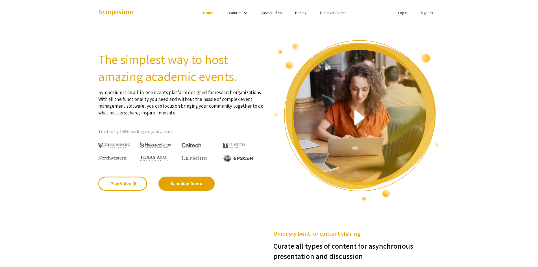
click at [428, 14] on link "Sign Up" at bounding box center [427, 12] width 12 height 5
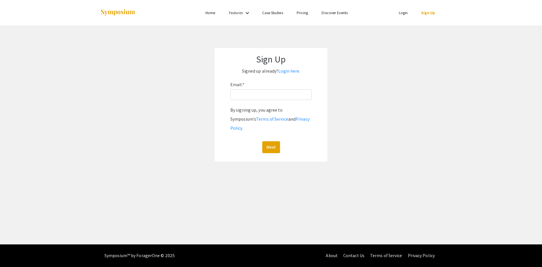
click at [253, 87] on div "Email: * By signing up, you agree to Symposium’s Terms of Service and Privacy P…" at bounding box center [270, 116] width 81 height 73
click at [256, 95] on input "Email: *" at bounding box center [270, 94] width 81 height 11
type input "scooley@unr.edu"
click at [262, 141] on button "Next" at bounding box center [271, 147] width 18 height 12
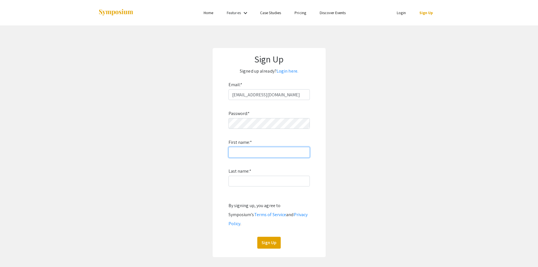
click at [263, 153] on input "First name: *" at bounding box center [268, 152] width 81 height 11
type input "[PERSON_NAME]"
drag, startPoint x: 306, startPoint y: 214, endPoint x: 307, endPoint y: 218, distance: 4.3
click at [306, 214] on div "By signing up, you agree to Symposium’s Terms of Service and Privacy Policy ." at bounding box center [268, 214] width 81 height 27
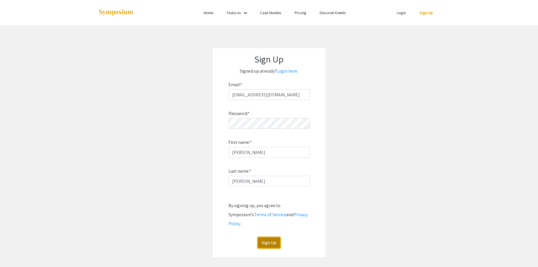
click at [261, 237] on button "Sign Up" at bounding box center [268, 243] width 23 height 12
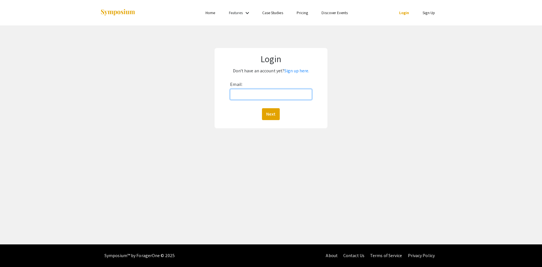
click at [264, 97] on input "Email:" at bounding box center [271, 94] width 82 height 11
type input "[EMAIL_ADDRESS][DOMAIN_NAME]"
click at [269, 113] on button "Next" at bounding box center [271, 114] width 18 height 12
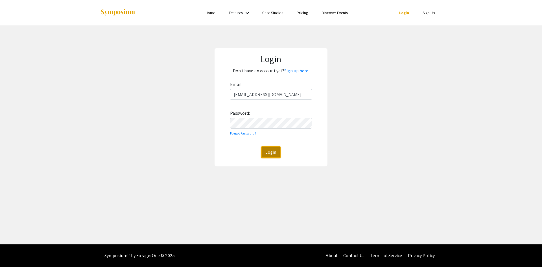
click at [272, 152] on button "Login" at bounding box center [270, 152] width 19 height 12
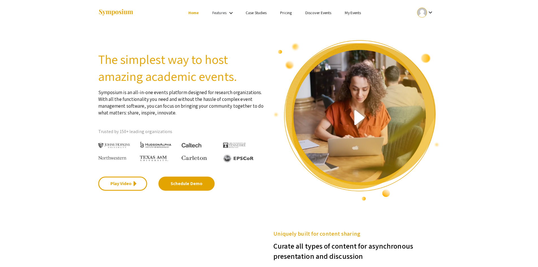
click at [214, 14] on link "Features" at bounding box center [219, 12] width 14 height 5
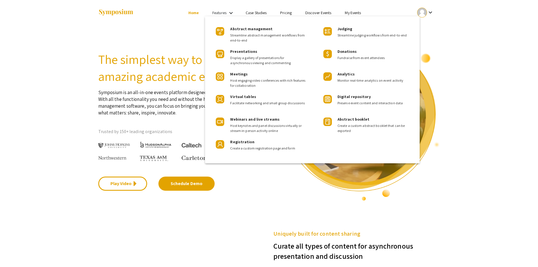
click at [486, 60] on div at bounding box center [269, 133] width 538 height 267
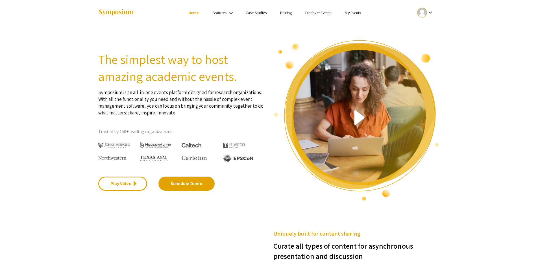
click at [359, 14] on link "My Events" at bounding box center [353, 12] width 16 height 5
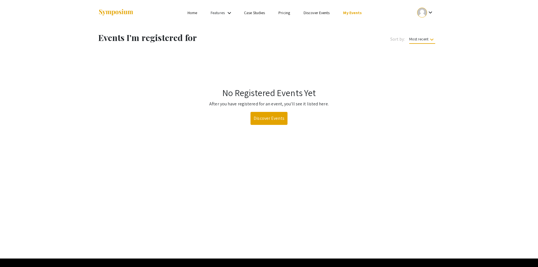
click at [426, 13] on div at bounding box center [422, 13] width 10 height 10
click at [429, 38] on button "My Submissions" at bounding box center [428, 42] width 35 height 14
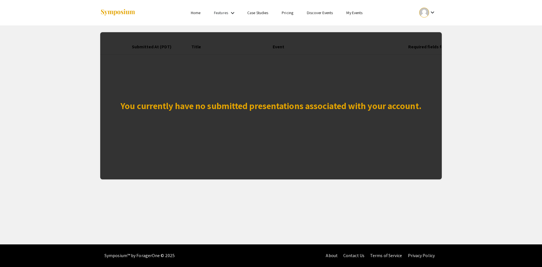
click at [320, 115] on div "You currently have no submitted presentations associated with your account." at bounding box center [271, 105] width 342 height 147
click at [195, 13] on link "Home" at bounding box center [196, 12] width 10 height 5
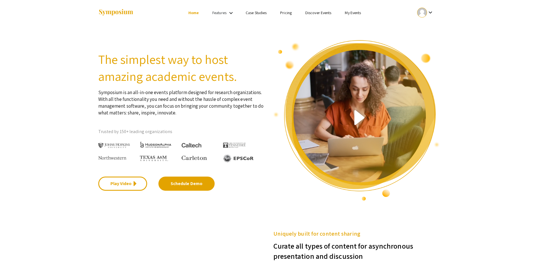
click at [218, 13] on link "Features" at bounding box center [219, 12] width 14 height 5
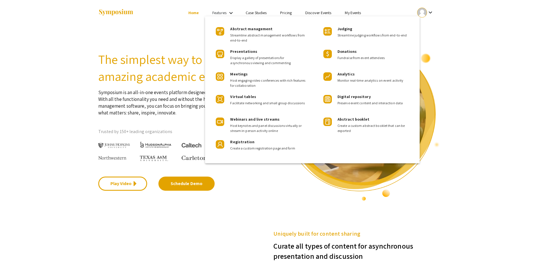
click at [256, 14] on div at bounding box center [269, 133] width 538 height 267
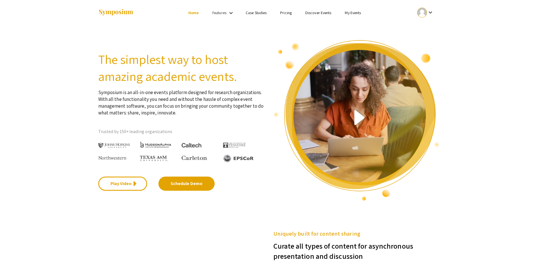
click at [258, 13] on link "Case Studies" at bounding box center [256, 12] width 21 height 5
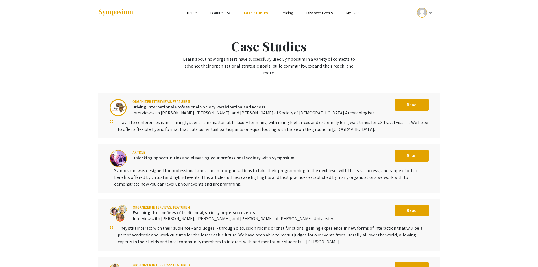
click at [281, 15] on link "Pricing" at bounding box center [287, 12] width 12 height 5
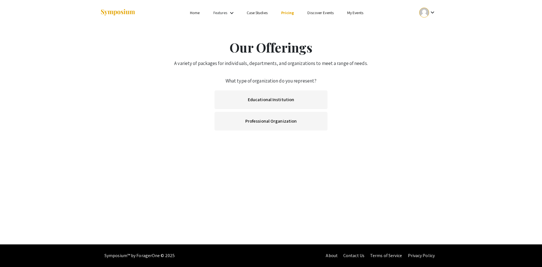
click at [296, 97] on link "Educational Institution" at bounding box center [271, 99] width 113 height 19
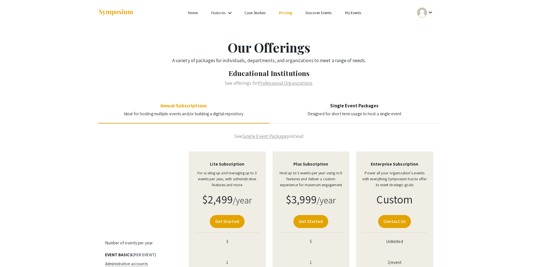
click at [362, 12] on li "My Events" at bounding box center [353, 12] width 30 height 7
click at [355, 11] on link "My Events" at bounding box center [353, 12] width 16 height 5
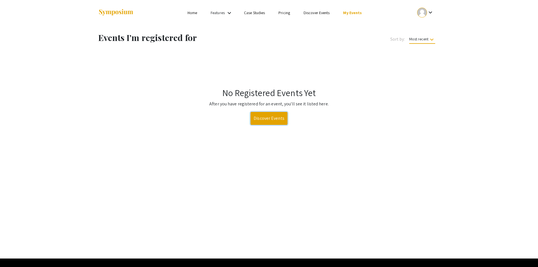
click at [268, 123] on link "Discover Events" at bounding box center [268, 118] width 37 height 13
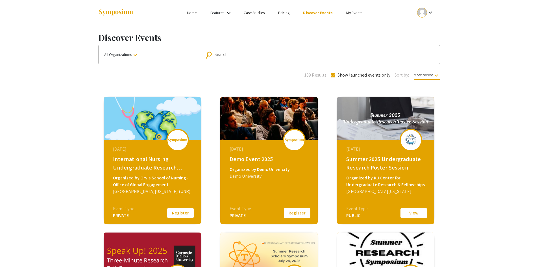
click at [226, 53] on input "Search" at bounding box center [323, 54] width 217 height 5
click at [163, 172] on div "International Nursing Undergraduate Research Symposium (INURS)" at bounding box center [153, 163] width 80 height 17
click at [184, 213] on button "Register" at bounding box center [180, 213] width 28 height 12
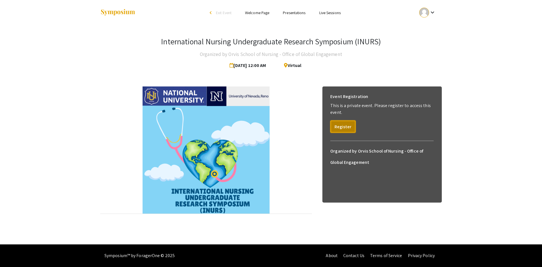
click at [344, 124] on button "Register" at bounding box center [342, 126] width 25 height 12
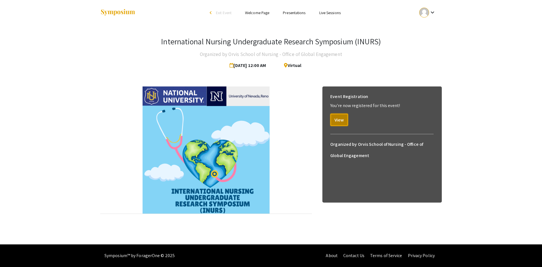
click at [345, 121] on button "View" at bounding box center [339, 119] width 18 height 12
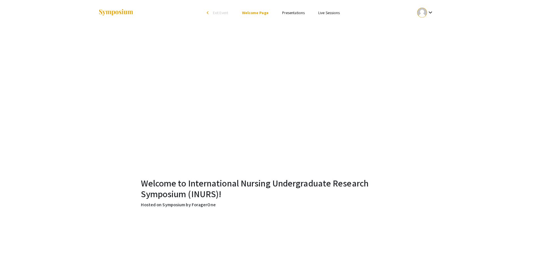
click at [335, 12] on link "Live Sessions" at bounding box center [328, 12] width 21 height 5
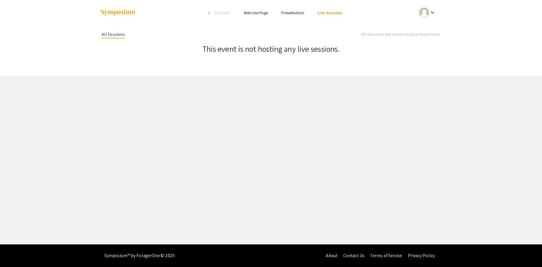
click at [261, 13] on link "Welcome Page" at bounding box center [256, 12] width 24 height 5
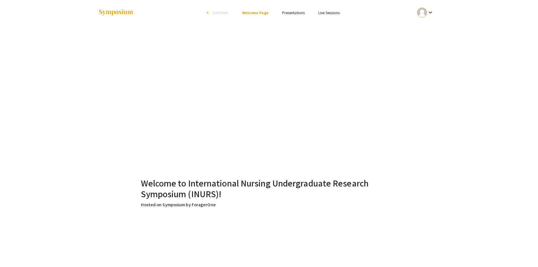
click at [286, 14] on link "Presentations" at bounding box center [293, 12] width 23 height 5
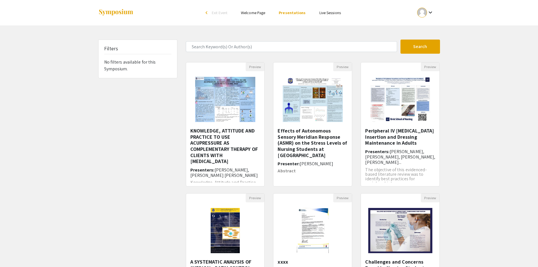
click at [223, 11] on span "Exit Event" at bounding box center [220, 12] width 16 height 5
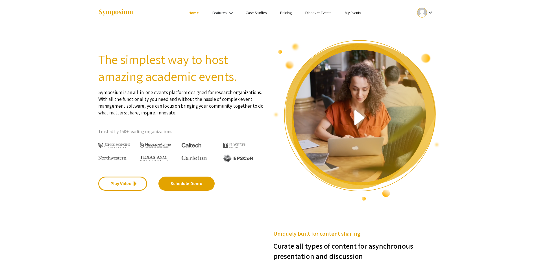
click at [349, 13] on link "My Events" at bounding box center [353, 12] width 16 height 5
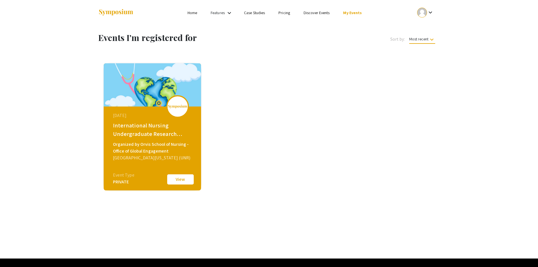
click at [188, 177] on button "View" at bounding box center [180, 179] width 28 height 12
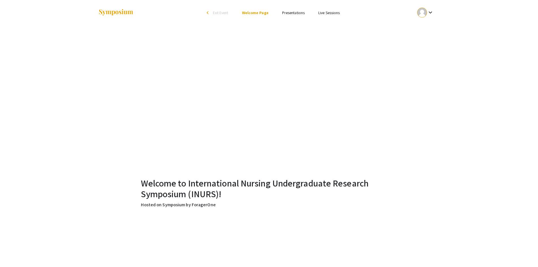
click at [422, 11] on div at bounding box center [422, 13] width 10 height 10
click at [431, 43] on button "My Submissions" at bounding box center [428, 42] width 35 height 14
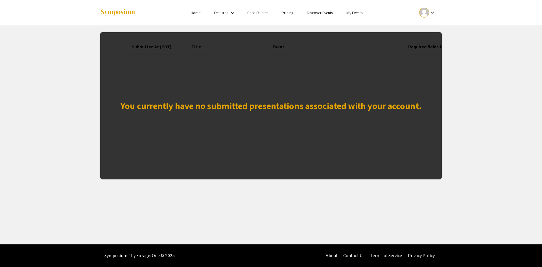
click at [252, 105] on div "You currently have no submitted presentations associated with your account." at bounding box center [271, 106] width 301 height 14
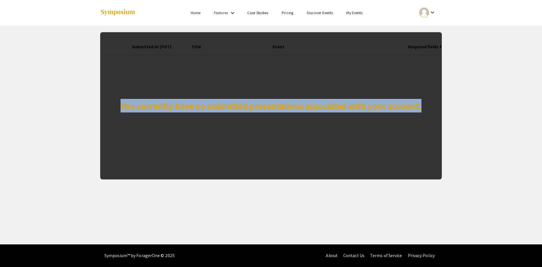
click at [252, 105] on div "You currently have no submitted presentations associated with your account." at bounding box center [271, 106] width 301 height 14
click at [251, 119] on div "You currently have no submitted presentations associated with your account." at bounding box center [271, 105] width 342 height 147
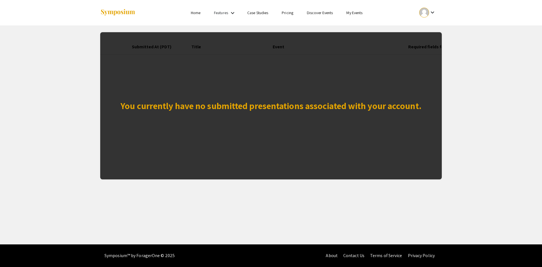
click at [445, 93] on div "You currently have no submitted presentations associated with your account. Sub…" at bounding box center [271, 102] width 350 height 154
click at [430, 10] on mat-icon "keyboard_arrow_down" at bounding box center [432, 12] width 7 height 7
click at [428, 27] on button "My Account" at bounding box center [430, 28] width 35 height 14
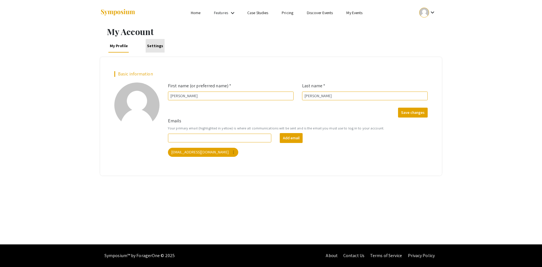
click at [154, 48] on link "Settings" at bounding box center [155, 46] width 19 height 14
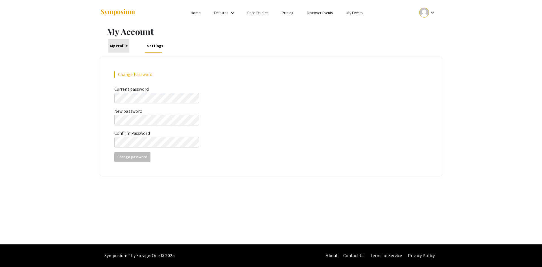
click at [121, 47] on link "My Profile" at bounding box center [118, 46] width 21 height 14
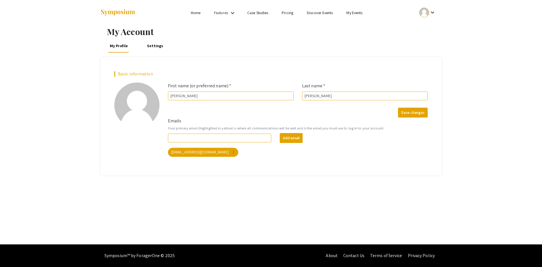
click at [257, 13] on link "Case Studies" at bounding box center [257, 12] width 21 height 5
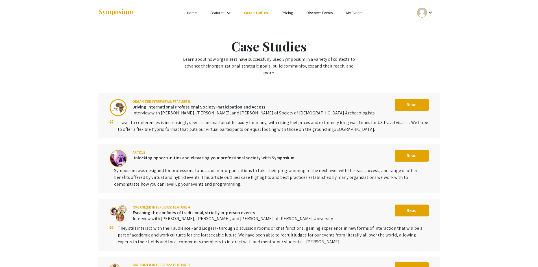
click at [320, 14] on link "Discover Events" at bounding box center [319, 12] width 26 height 5
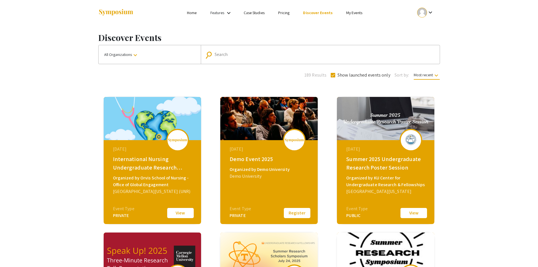
click at [149, 213] on div "August 02, 2025 International Nursing Undergraduate Research Symposium (INURS) …" at bounding box center [152, 160] width 97 height 127
click at [177, 214] on button "View" at bounding box center [180, 213] width 28 height 12
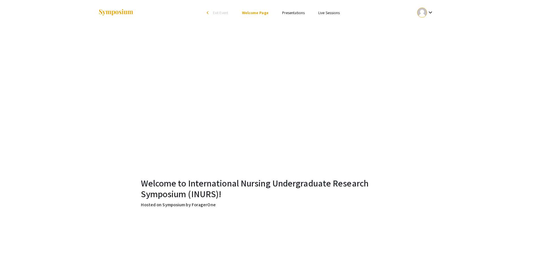
click at [298, 9] on li "Presentations" at bounding box center [293, 12] width 36 height 7
click at [297, 12] on link "Presentations" at bounding box center [293, 12] width 23 height 5
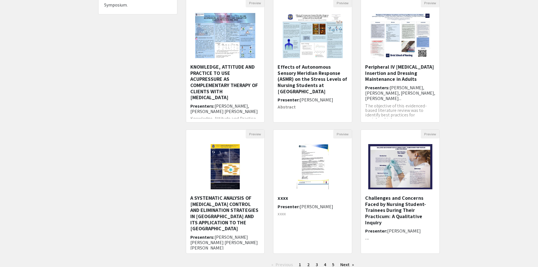
scroll to position [108, 0]
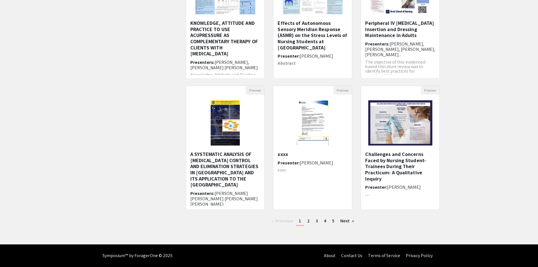
click at [308, 219] on span "2" at bounding box center [308, 221] width 3 height 6
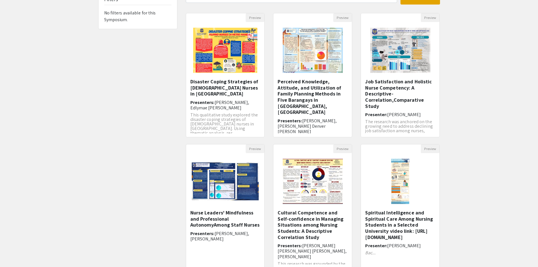
scroll to position [108, 0]
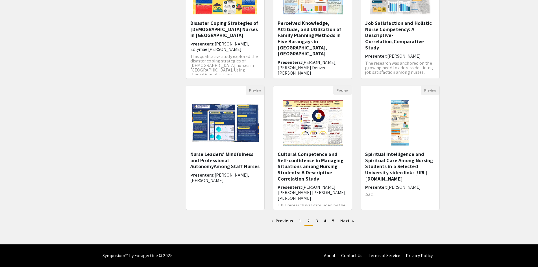
click at [335, 222] on link "page 5" at bounding box center [333, 221] width 8 height 8
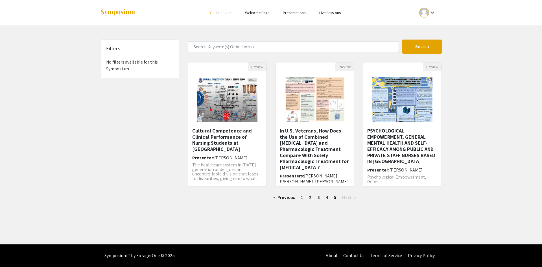
click at [287, 200] on link "Previous page" at bounding box center [283, 197] width 27 height 8
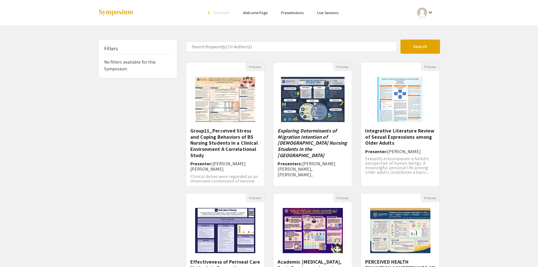
click at [261, 13] on link "Welcome Page" at bounding box center [255, 12] width 24 height 5
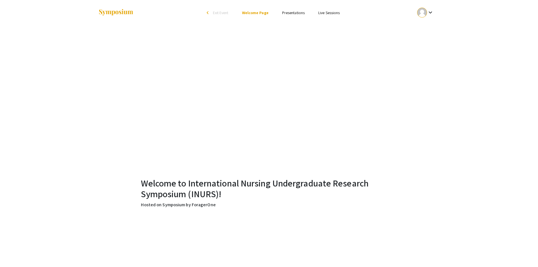
click at [325, 11] on link "Live Sessions" at bounding box center [328, 12] width 21 height 5
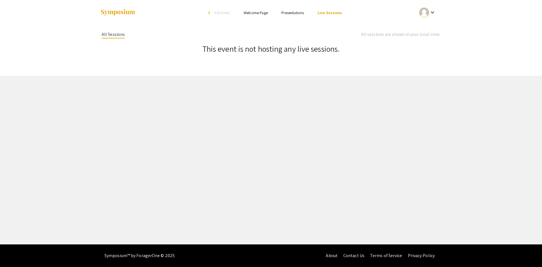
click at [304, 14] on link "Presentations" at bounding box center [292, 12] width 23 height 5
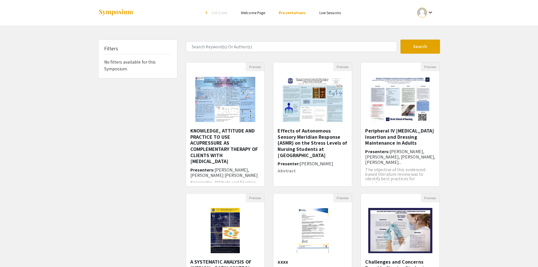
click at [130, 71] on div "Filters No filters available for this Symposium." at bounding box center [138, 59] width 78 height 38
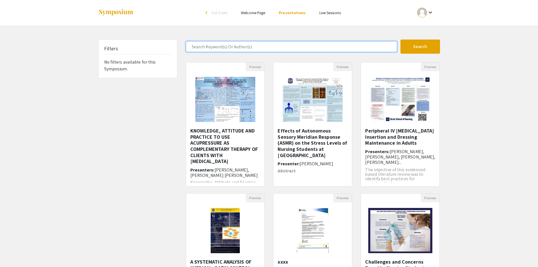
click at [266, 47] on input "Search Keyword(s) Or Author(s)" at bounding box center [291, 46] width 211 height 11
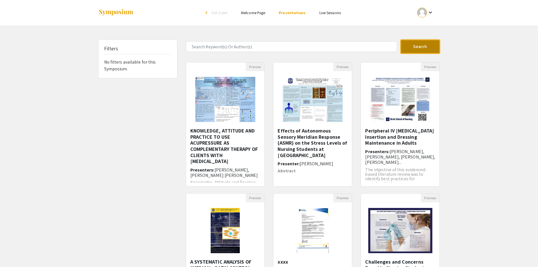
click at [433, 43] on button "Search" at bounding box center [420, 47] width 40 height 14
click at [248, 12] on link "Welcome Page" at bounding box center [253, 12] width 24 height 5
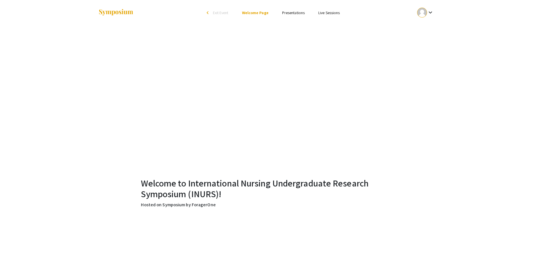
click at [220, 10] on li "arrow_back_ios Exit Event" at bounding box center [219, 12] width 32 height 7
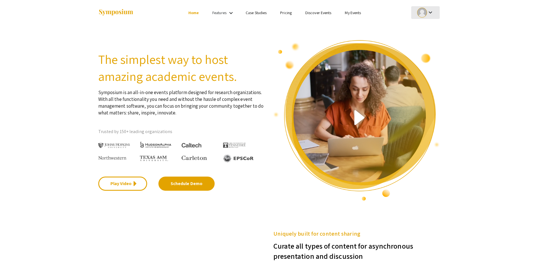
click at [428, 11] on mat-icon "keyboard_arrow_down" at bounding box center [430, 12] width 7 height 7
click at [431, 28] on button "My Account" at bounding box center [428, 28] width 35 height 14
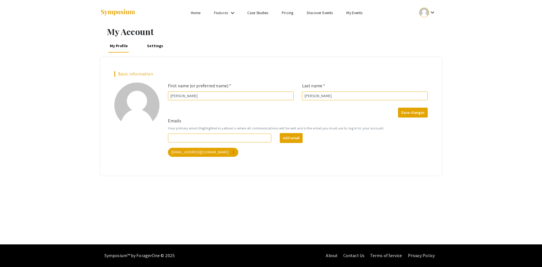
click at [361, 11] on link "My Events" at bounding box center [354, 12] width 16 height 5
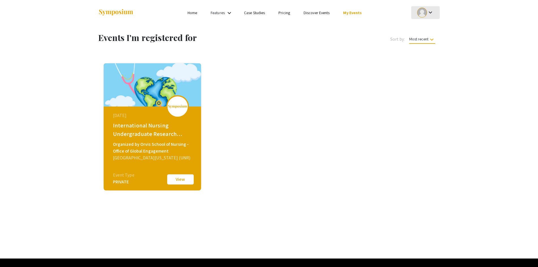
click at [423, 8] on div at bounding box center [422, 13] width 10 height 10
click at [425, 42] on button "My Submissions" at bounding box center [428, 42] width 35 height 14
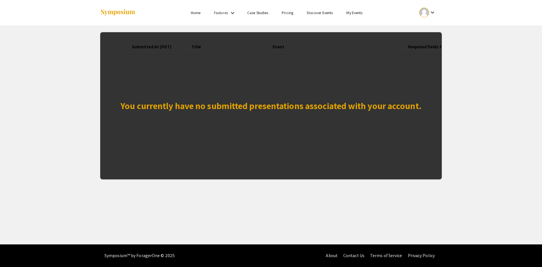
click at [288, 116] on div "You currently have no submitted presentations associated with your account." at bounding box center [271, 105] width 342 height 147
click at [196, 13] on link "Home" at bounding box center [196, 12] width 10 height 5
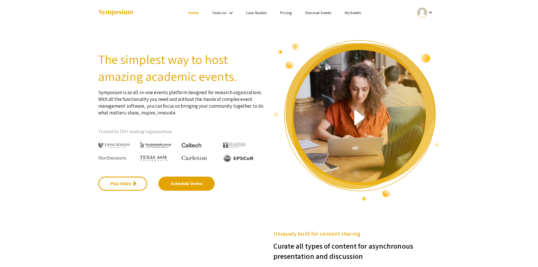
click at [225, 13] on link "Features" at bounding box center [219, 12] width 14 height 5
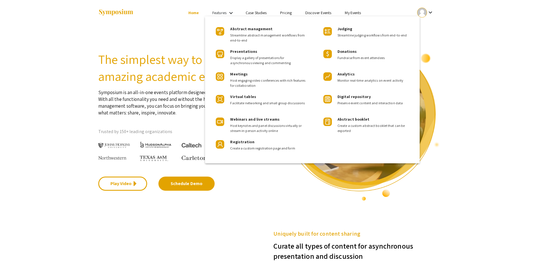
click at [295, 51] on div "Presentations Display a gallery of presentations for asynchronous viewing and c…" at bounding box center [268, 55] width 76 height 21
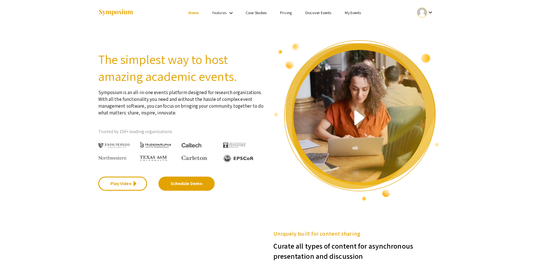
click at [349, 13] on link "My Events" at bounding box center [353, 12] width 16 height 5
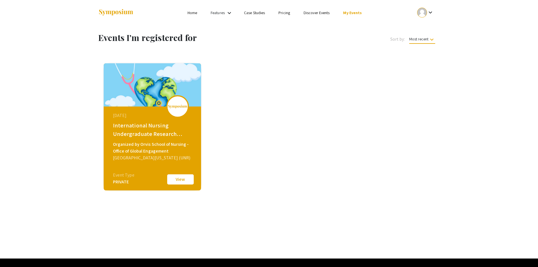
click at [138, 176] on div "August 02, 2025 International Nursing Undergraduate Research Symposium (INURS) …" at bounding box center [152, 141] width 97 height 71
drag, startPoint x: 160, startPoint y: 117, endPoint x: 174, endPoint y: 105, distance: 18.1
click at [161, 116] on div "[DATE]" at bounding box center [153, 115] width 80 height 7
click at [186, 179] on button "View" at bounding box center [180, 179] width 28 height 12
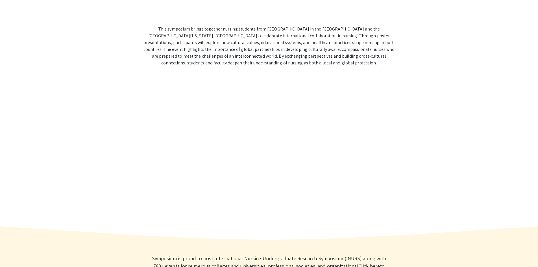
scroll to position [311, 0]
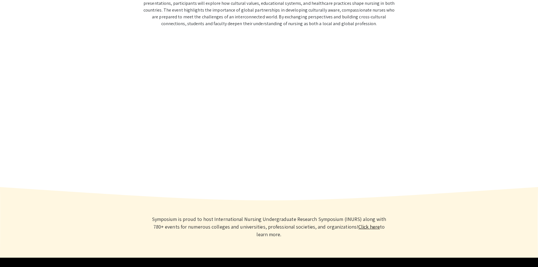
scroll to position [340, 0]
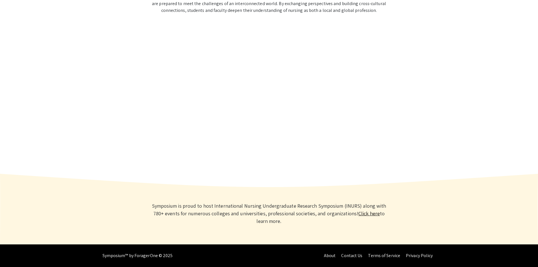
click at [358, 215] on link "Click here" at bounding box center [368, 213] width 21 height 6
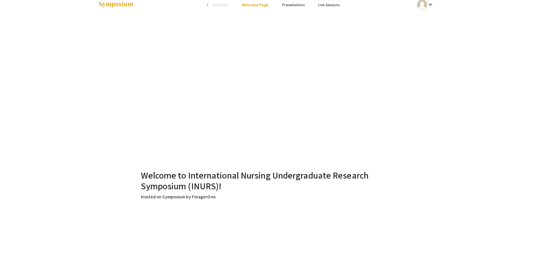
scroll to position [0, 0]
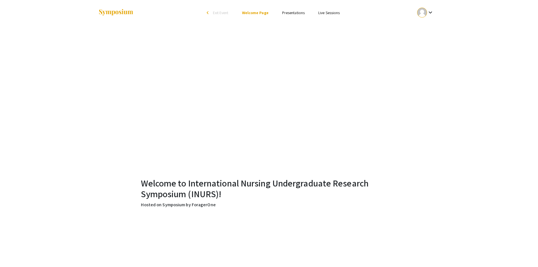
click at [298, 14] on link "Presentations" at bounding box center [293, 12] width 23 height 5
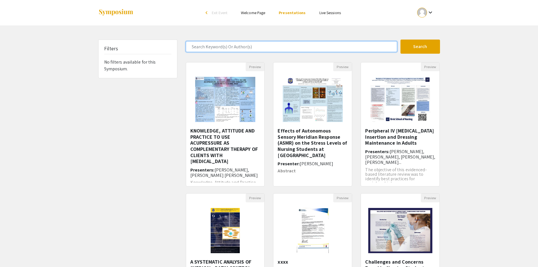
click at [221, 47] on input "Search Keyword(s) Or Author(s)" at bounding box center [291, 46] width 211 height 11
type input "presentation submission form"
click at [400, 40] on button "Search" at bounding box center [420, 47] width 40 height 14
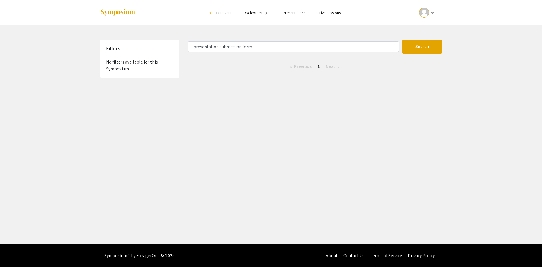
click at [300, 14] on link "Presentations" at bounding box center [294, 12] width 23 height 5
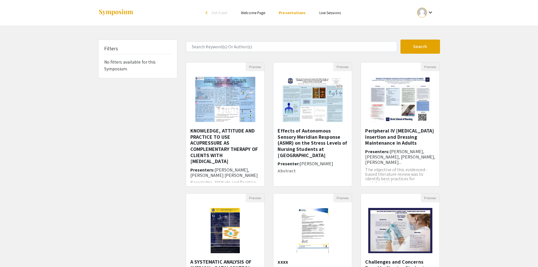
drag, startPoint x: 300, startPoint y: 14, endPoint x: 109, endPoint y: 73, distance: 200.0
click at [109, 73] on div "Filters No filters available for this Symposium." at bounding box center [138, 59] width 78 height 38
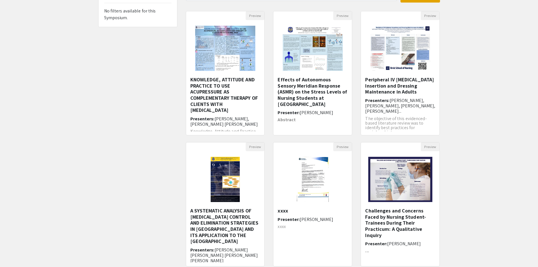
scroll to position [108, 0]
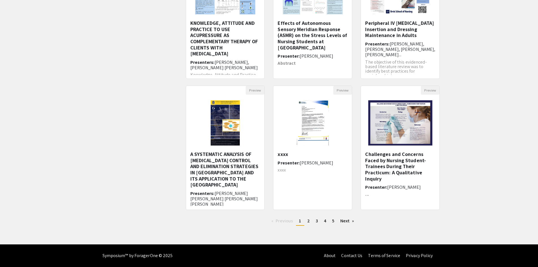
click at [345, 221] on link "Next page" at bounding box center [346, 221] width 19 height 8
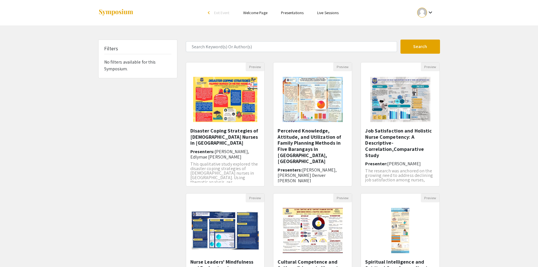
scroll to position [108, 0]
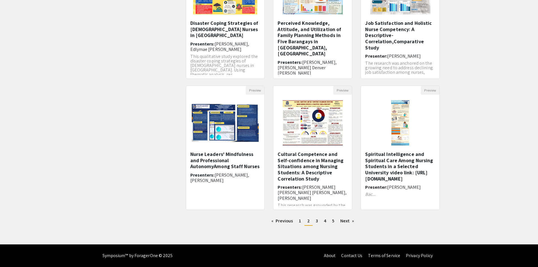
click at [350, 221] on link "Next page" at bounding box center [346, 221] width 19 height 8
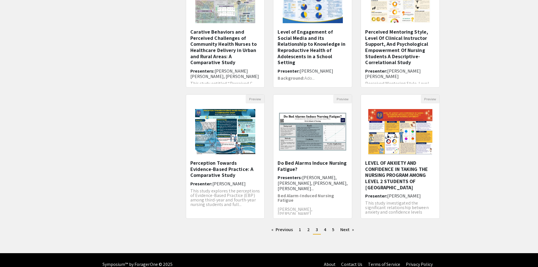
scroll to position [108, 0]
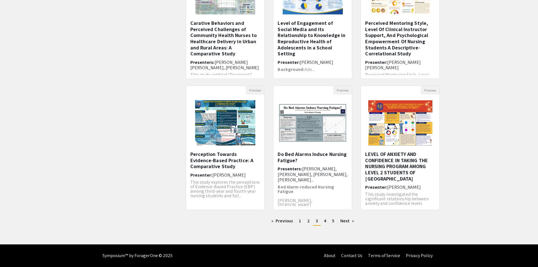
click at [350, 221] on link "Next page" at bounding box center [346, 221] width 19 height 8
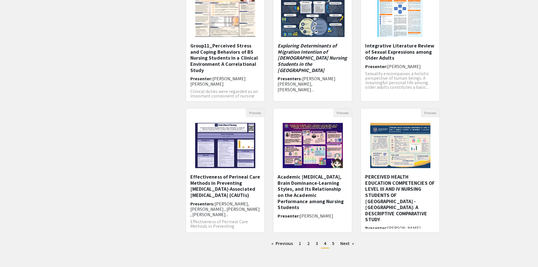
scroll to position [108, 0]
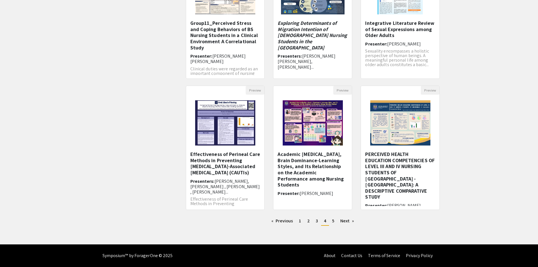
click at [351, 222] on link "Next page" at bounding box center [346, 221] width 19 height 8
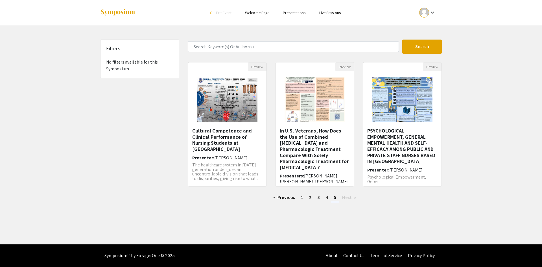
click at [302, 198] on span "1" at bounding box center [302, 197] width 2 height 6
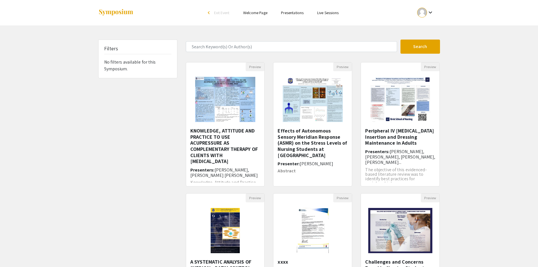
click at [224, 12] on span "Exit Event" at bounding box center [222, 12] width 16 height 5
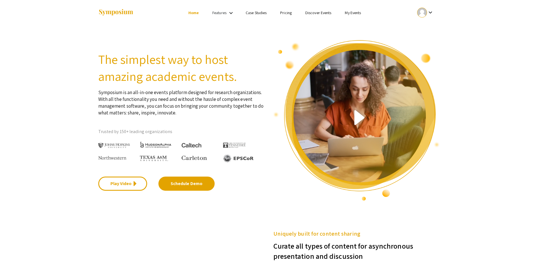
click at [111, 8] on div at bounding box center [154, 12] width 113 height 25
click at [110, 12] on img at bounding box center [115, 13] width 35 height 8
click at [225, 11] on link "Features" at bounding box center [219, 12] width 14 height 5
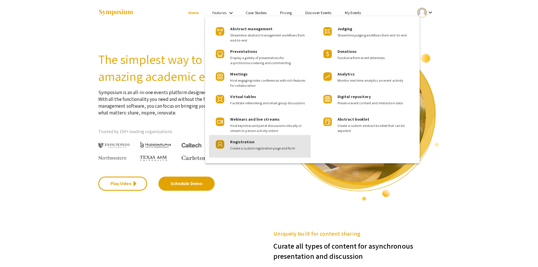
click at [279, 148] on span "Create a custom registration page and form" at bounding box center [268, 148] width 76 height 5
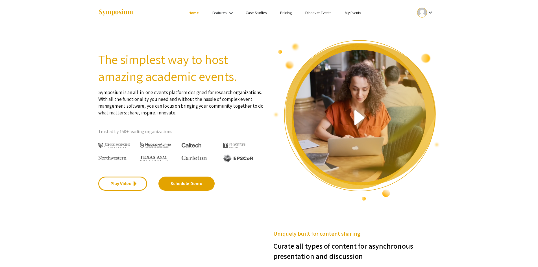
click at [225, 15] on link "Features" at bounding box center [219, 12] width 14 height 5
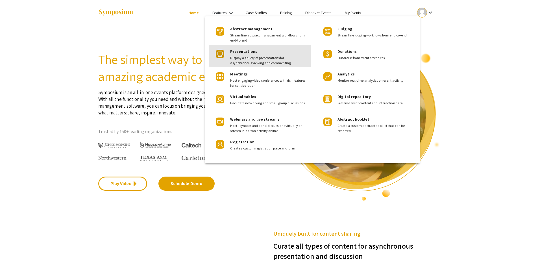
click at [268, 58] on span "Display a gallery of presentations for asynchronous viewing and commenting" at bounding box center [268, 60] width 76 height 10
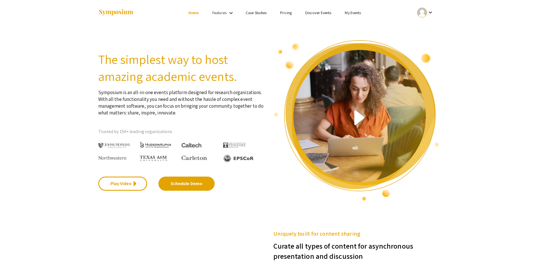
scroll to position [229, 0]
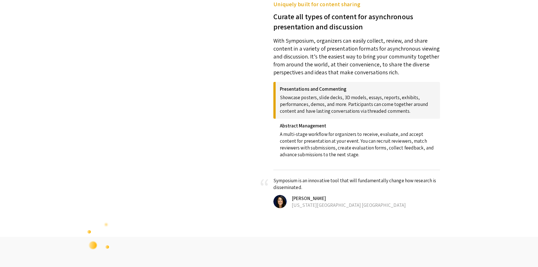
click at [298, 87] on h4 "Presentations and Commenting" at bounding box center [358, 89] width 156 height 6
click at [307, 132] on p "A multi-stage workflow for organizers to receive, evaluate, and accept content …" at bounding box center [358, 142] width 156 height 29
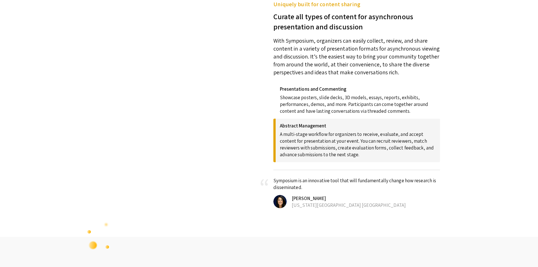
click at [305, 96] on p "Showcase posters, slide decks, 3D models, essays, reports, exhibits, performanc…" at bounding box center [358, 103] width 156 height 23
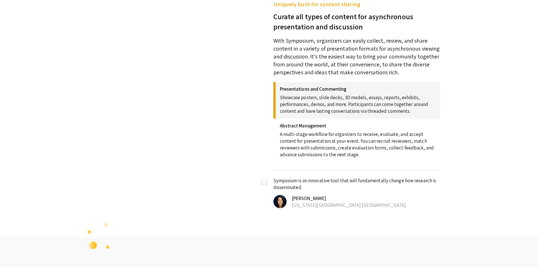
click at [305, 59] on p "With Symposium, organizers can easily collect, review, and share content in a v…" at bounding box center [356, 54] width 167 height 45
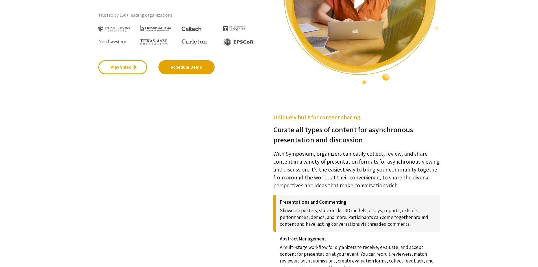
click at [300, 116] on h5 "Uniquely built for content sharing" at bounding box center [356, 117] width 167 height 8
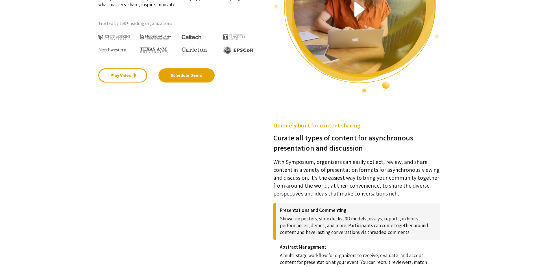
scroll to position [0, 0]
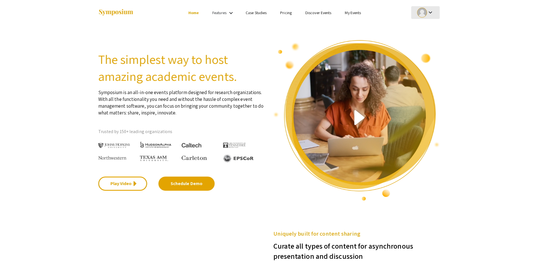
click at [420, 7] on div "keyboard_arrow_down" at bounding box center [425, 12] width 19 height 13
click at [347, 11] on div at bounding box center [269, 133] width 538 height 267
click at [313, 11] on link "Discover Events" at bounding box center [318, 12] width 26 height 5
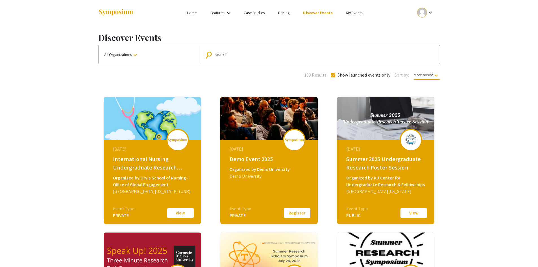
scroll to position [28, 0]
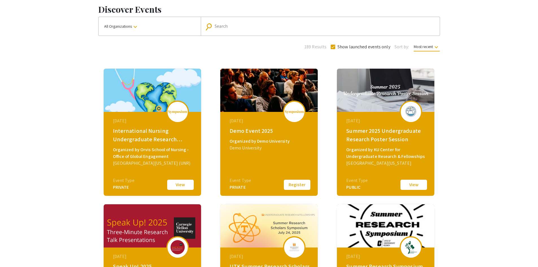
drag, startPoint x: 125, startPoint y: 38, endPoint x: 125, endPoint y: 31, distance: 7.1
click at [125, 38] on div "Discover Events All Organizations keyboard_arrow_down search Search 189 Results…" at bounding box center [269, 180] width 350 height 366
click at [126, 30] on button "All Organizations keyboard_arrow_down" at bounding box center [150, 26] width 102 height 19
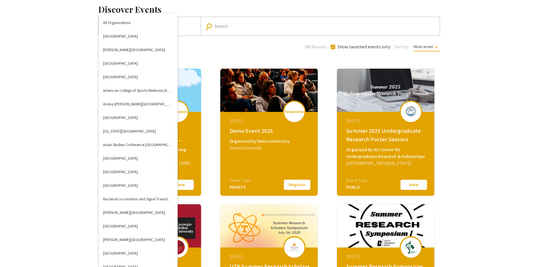
click at [194, 41] on div at bounding box center [269, 133] width 538 height 267
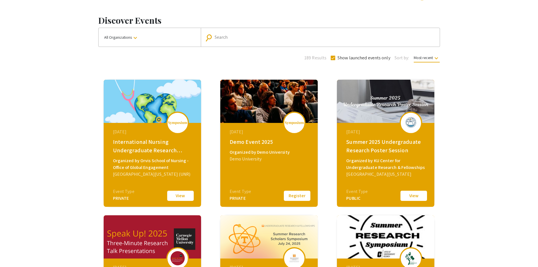
scroll to position [0, 0]
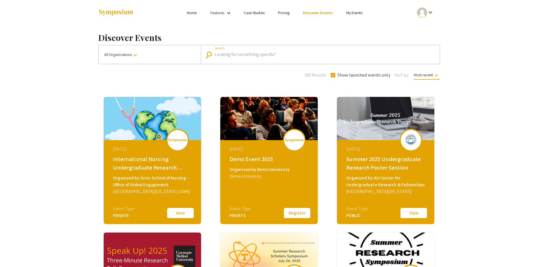
click at [229, 54] on input "Search" at bounding box center [323, 54] width 217 height 5
click at [288, 11] on link "Pricing" at bounding box center [284, 12] width 12 height 5
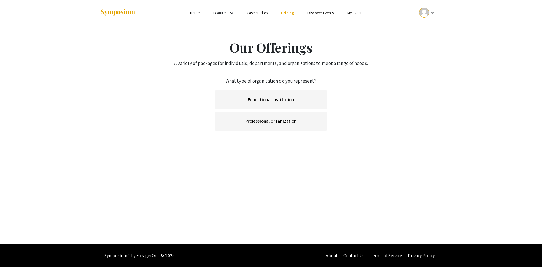
click at [264, 11] on link "Case Studies" at bounding box center [257, 12] width 21 height 5
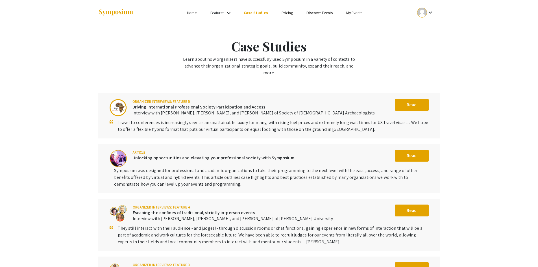
click at [224, 13] on link "Features" at bounding box center [217, 12] width 14 height 5
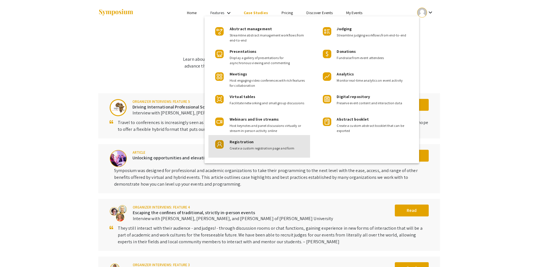
click at [252, 147] on span "Create a custom registration page and form" at bounding box center [267, 148] width 76 height 5
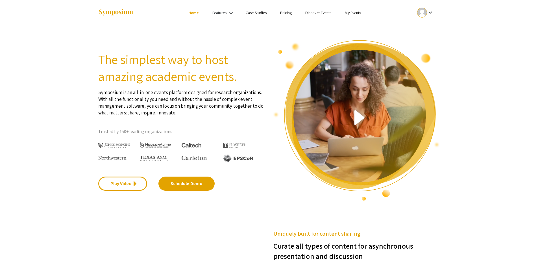
click at [348, 12] on link "My Events" at bounding box center [353, 12] width 16 height 5
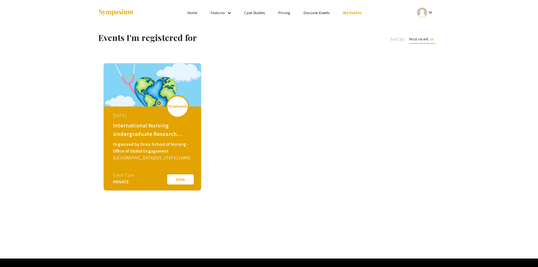
click at [173, 183] on button "View" at bounding box center [180, 179] width 28 height 12
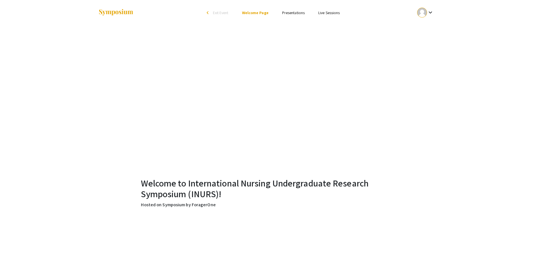
click at [292, 11] on link "Presentations" at bounding box center [293, 12] width 23 height 5
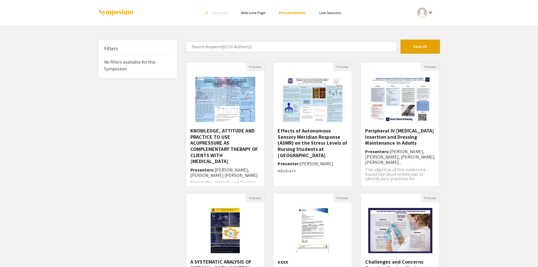
click at [226, 14] on span "Exit Event" at bounding box center [220, 12] width 16 height 5
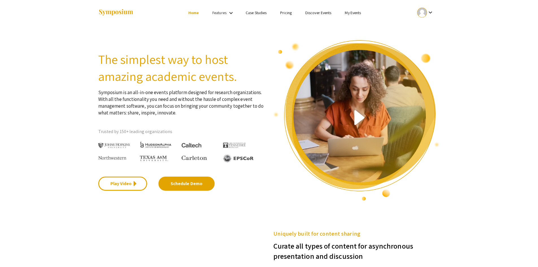
click at [423, 13] on div at bounding box center [422, 13] width 10 height 10
click at [343, 11] on div at bounding box center [269, 133] width 538 height 267
click at [347, 10] on link "My Events" at bounding box center [353, 12] width 16 height 5
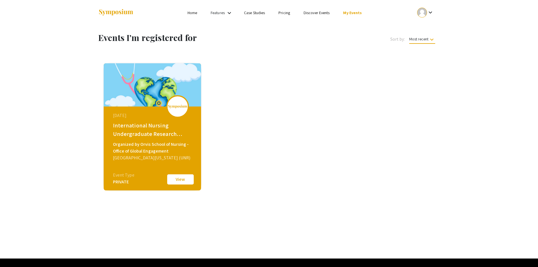
drag, startPoint x: 126, startPoint y: 90, endPoint x: 144, endPoint y: 79, distance: 20.8
click at [144, 79] on img at bounding box center [152, 84] width 97 height 43
click at [199, 12] on li "Home" at bounding box center [192, 12] width 23 height 7
click at [194, 17] on div at bounding box center [154, 12] width 113 height 25
click at [195, 13] on link "Home" at bounding box center [192, 12] width 10 height 5
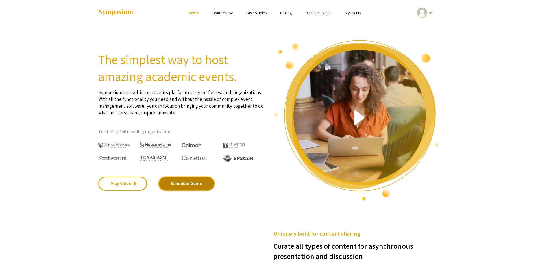
click at [187, 187] on link "Schedule Demo" at bounding box center [186, 183] width 56 height 14
click at [221, 15] on link "Features" at bounding box center [219, 12] width 14 height 5
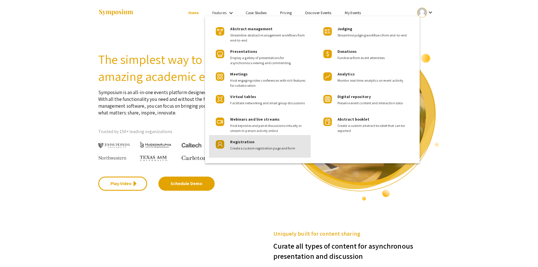
click at [258, 146] on span "Create a custom registration page and form" at bounding box center [268, 148] width 76 height 5
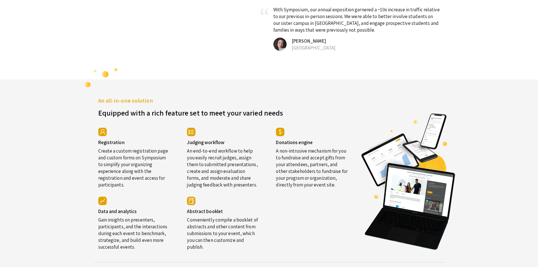
scroll to position [963, 0]
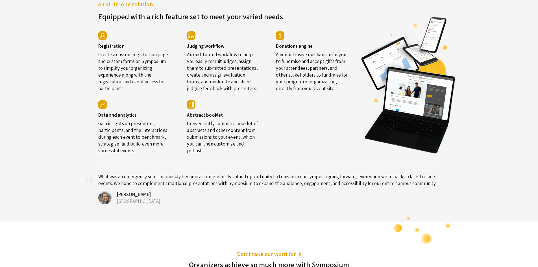
click at [113, 49] on h4 "Registration" at bounding box center [134, 46] width 72 height 6
click at [99, 63] on div "Registration Create a custom registration page and custom forms on Symposium to…" at bounding box center [134, 61] width 80 height 69
click at [104, 40] on img at bounding box center [102, 35] width 8 height 8
click at [103, 40] on img at bounding box center [102, 35] width 8 height 8
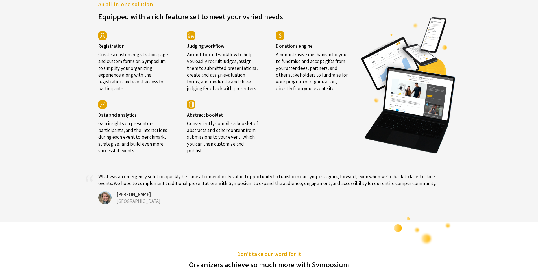
click at [152, 8] on h5 "An all-in-one solution" at bounding box center [225, 4] width 254 height 8
drag, startPoint x: 139, startPoint y: 24, endPoint x: 194, endPoint y: 37, distance: 56.3
click at [140, 8] on h5 "An all-in-one solution" at bounding box center [225, 4] width 254 height 8
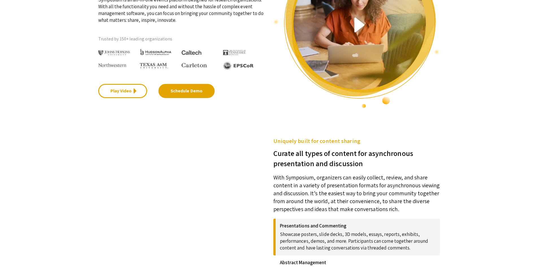
scroll to position [0, 0]
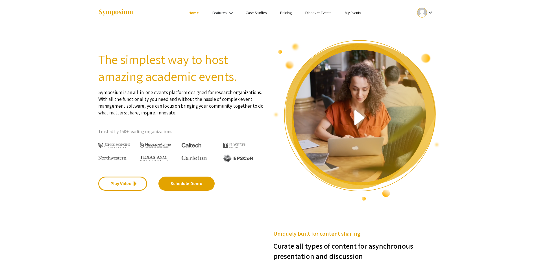
click at [355, 13] on link "My Events" at bounding box center [353, 12] width 16 height 5
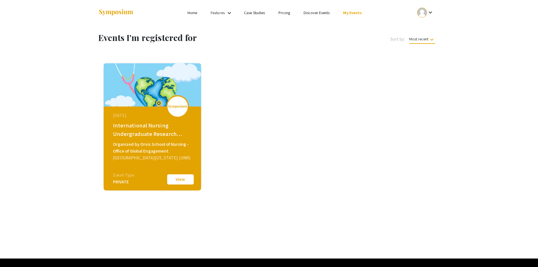
click at [223, 11] on link "Features" at bounding box center [218, 12] width 14 height 5
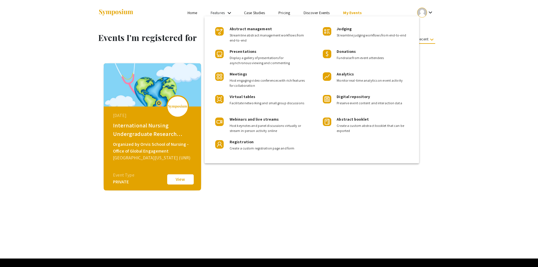
click at [223, 11] on div at bounding box center [269, 133] width 538 height 267
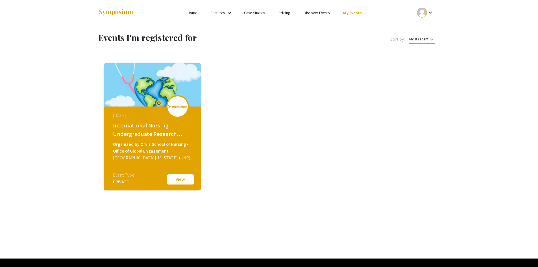
click at [248, 11] on link "Case Studies" at bounding box center [254, 12] width 21 height 5
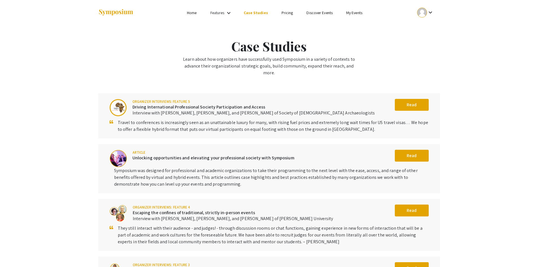
click at [224, 12] on link "Features" at bounding box center [217, 12] width 14 height 5
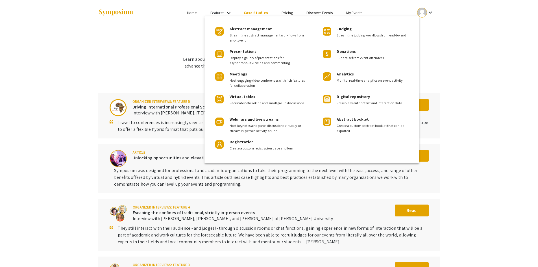
click at [382, 119] on div "Abstract booklet Create a custom abstract booklet that can be exported" at bounding box center [373, 122] width 74 height 21
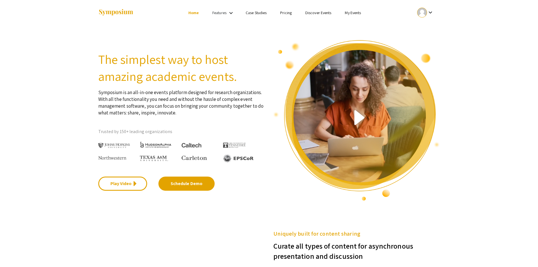
click at [315, 11] on link "Discover Events" at bounding box center [318, 12] width 26 height 5
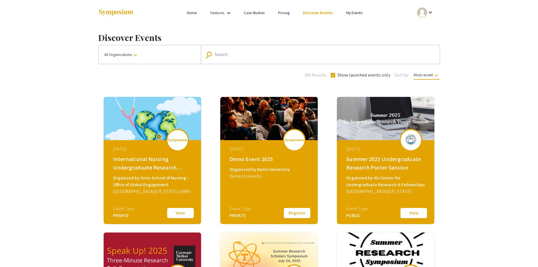
drag, startPoint x: 132, startPoint y: 147, endPoint x: 169, endPoint y: 214, distance: 76.4
click at [169, 214] on button "View" at bounding box center [180, 213] width 28 height 12
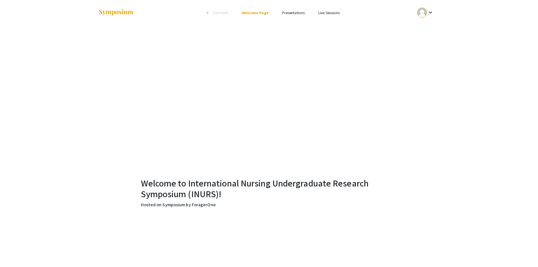
click at [429, 10] on mat-icon "keyboard_arrow_down" at bounding box center [430, 12] width 7 height 7
click at [430, 38] on button "My Submissions" at bounding box center [428, 42] width 35 height 14
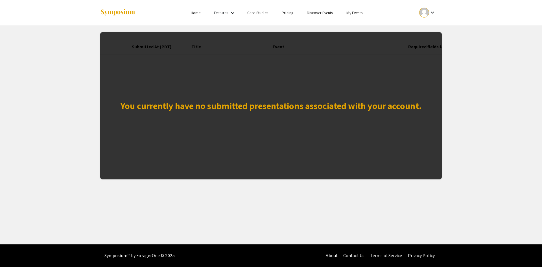
click at [220, 111] on div "You currently have no submitted presentations associated with your account." at bounding box center [271, 106] width 301 height 14
click at [314, 13] on link "Discover Events" at bounding box center [320, 12] width 26 height 5
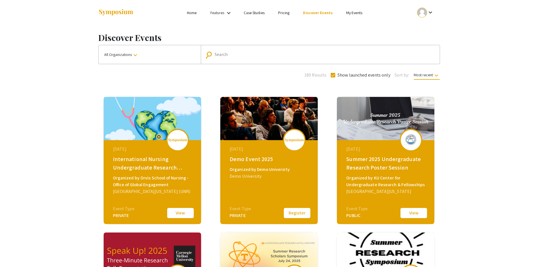
click at [258, 58] on div "Search" at bounding box center [323, 54] width 217 height 9
type input "presentation submission form"
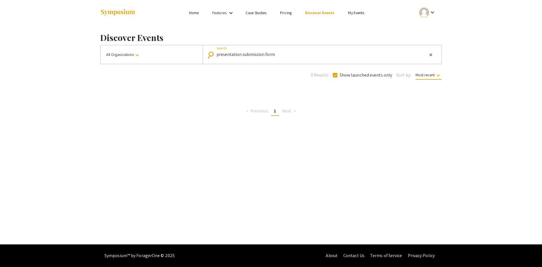
click at [436, 10] on div "keyboard_arrow_down" at bounding box center [427, 12] width 19 height 13
click at [434, 56] on button "Sign out" at bounding box center [430, 55] width 35 height 14
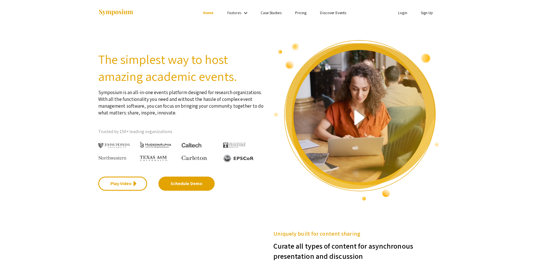
click at [399, 14] on link "Login" at bounding box center [402, 12] width 9 height 5
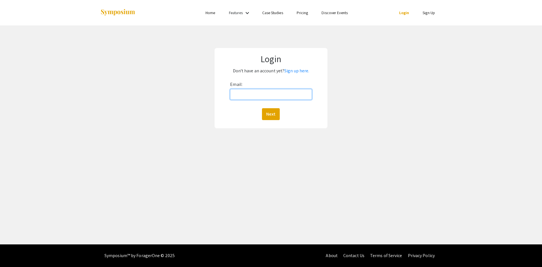
click at [249, 93] on input "Email:" at bounding box center [271, 94] width 82 height 11
type input "scooley@unr.edu"
click at [267, 116] on button "Next" at bounding box center [271, 114] width 18 height 12
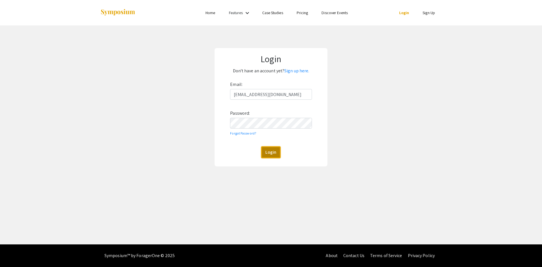
click at [272, 154] on button "Login" at bounding box center [270, 152] width 19 height 12
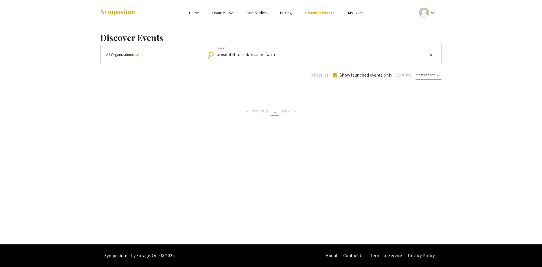
click at [258, 55] on input "presentation submission form" at bounding box center [322, 54] width 211 height 5
click at [249, 96] on div "Discover Events All Organizations keyboard_arrow_down search Search 0 Results S…" at bounding box center [271, 72] width 350 height 95
click at [362, 14] on link "My Events" at bounding box center [356, 12] width 16 height 5
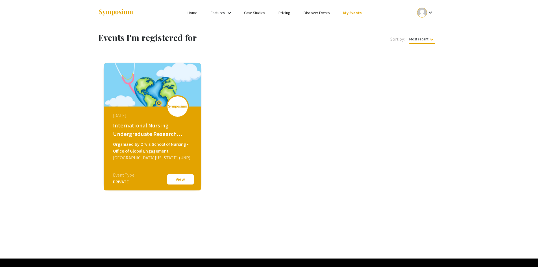
click at [183, 178] on button "View" at bounding box center [180, 179] width 28 height 12
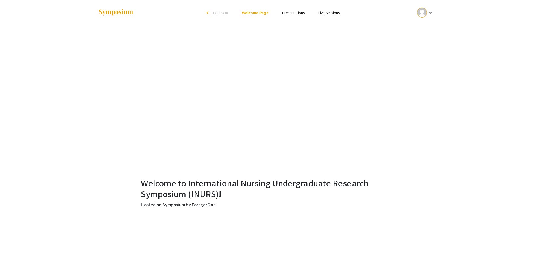
click at [287, 14] on link "Presentations" at bounding box center [293, 12] width 23 height 5
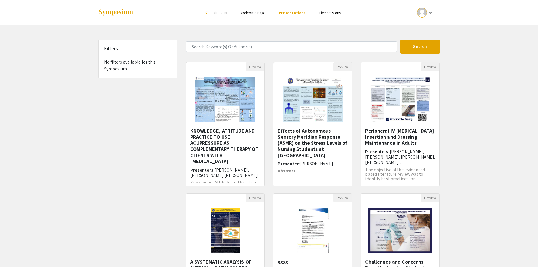
click at [300, 52] on form "Search" at bounding box center [313, 47] width 263 height 14
click at [386, 136] on h5 "Peripheral IV [MEDICAL_DATA] Insertion and Dressing Maintenance in Adults" at bounding box center [400, 129] width 70 height 18
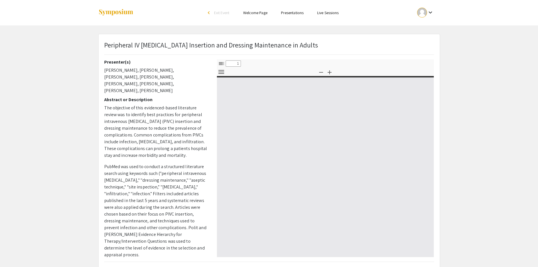
select select "custom"
type input "0"
select select "custom"
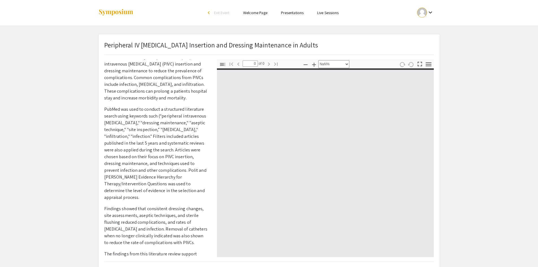
scroll to position [82, 0]
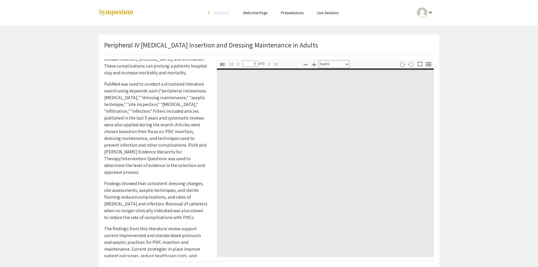
type input "1"
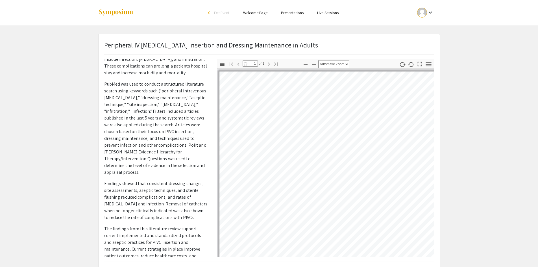
select select "auto"
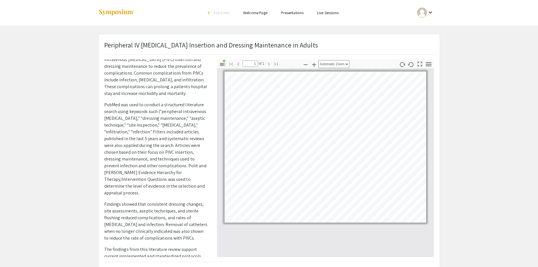
scroll to position [0, 0]
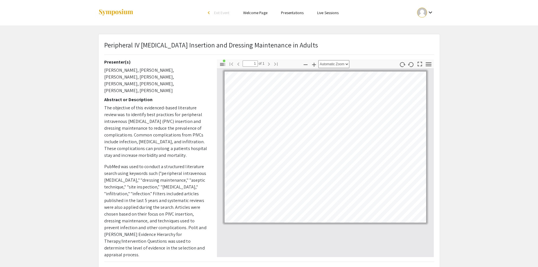
click at [299, 13] on link "Presentations" at bounding box center [292, 12] width 23 height 5
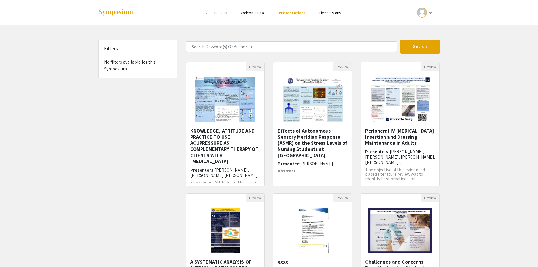
click at [239, 102] on img "Open Presentation <p>KNOWLEDGE, ATTITUDE AND PRACTICE TO USE ACUPRESSURE AS COM…" at bounding box center [224, 99] width 71 height 56
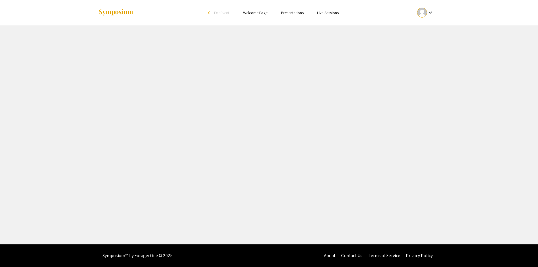
select select "custom"
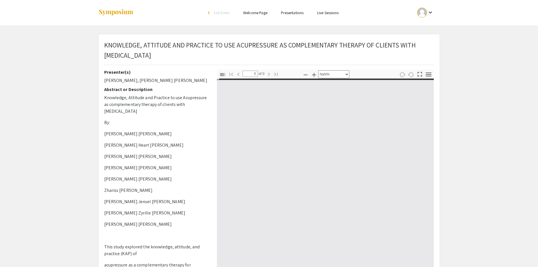
type input "1"
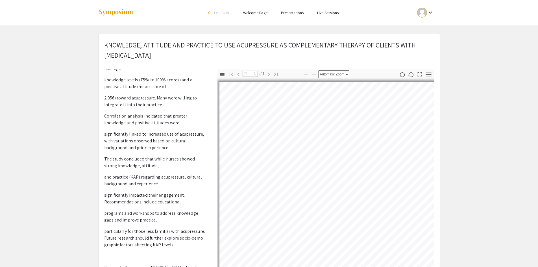
scroll to position [306, 0]
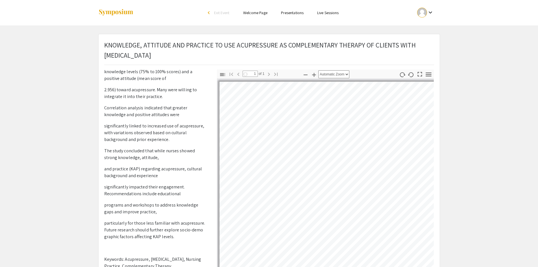
select select "auto"
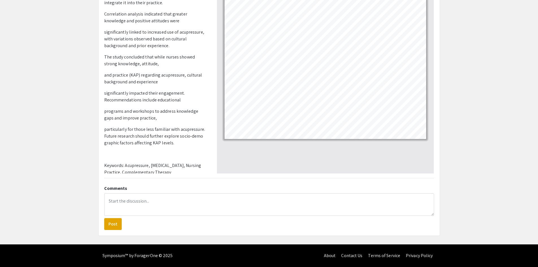
scroll to position [0, 0]
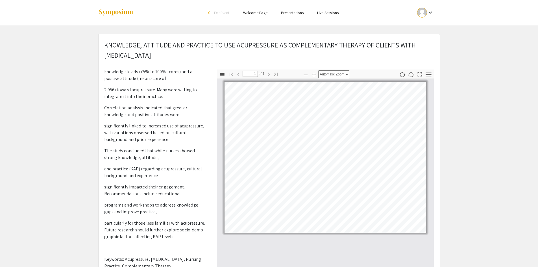
click at [248, 14] on link "Welcome Page" at bounding box center [255, 12] width 24 height 5
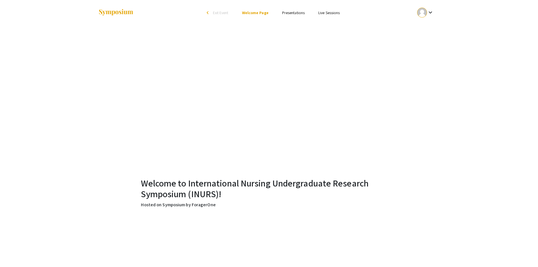
click at [106, 13] on img at bounding box center [115, 13] width 35 height 8
click at [117, 8] on div at bounding box center [154, 12] width 113 height 25
click at [228, 10] on span "Exit Event" at bounding box center [221, 12] width 16 height 5
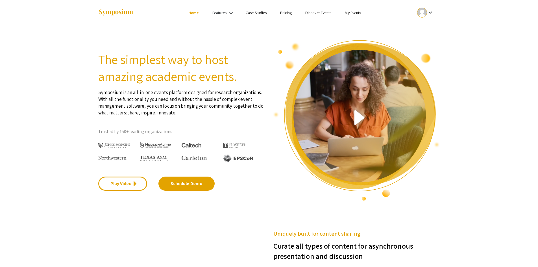
click at [129, 185] on link "Play Video" at bounding box center [122, 183] width 49 height 14
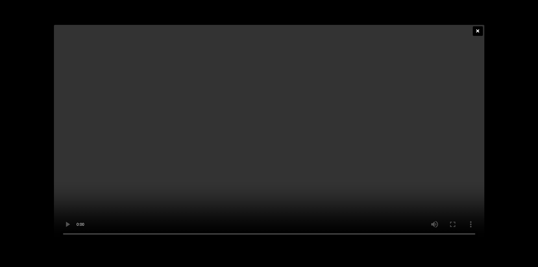
click at [478, 29] on icon at bounding box center [477, 31] width 3 height 5
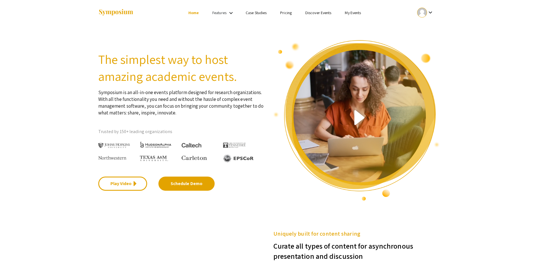
click at [426, 12] on div at bounding box center [422, 13] width 10 height 10
click at [430, 45] on button "My Submissions" at bounding box center [428, 42] width 35 height 14
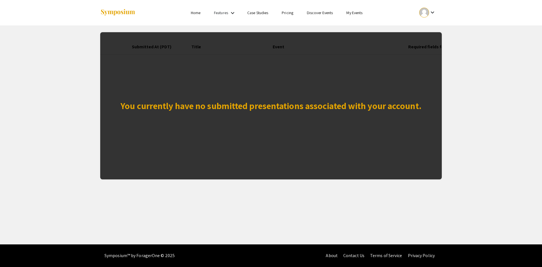
click at [346, 86] on div "You currently have no submitted presentations associated with your account." at bounding box center [271, 105] width 342 height 147
click at [347, 86] on div "You currently have no submitted presentations associated with your account." at bounding box center [271, 105] width 342 height 147
drag, startPoint x: 265, startPoint y: 110, endPoint x: 254, endPoint y: 107, distance: 11.2
click at [260, 109] on div "You currently have no submitted presentations associated with your account." at bounding box center [271, 106] width 301 height 14
click at [254, 107] on div "You currently have no submitted presentations associated with your account." at bounding box center [271, 106] width 301 height 14
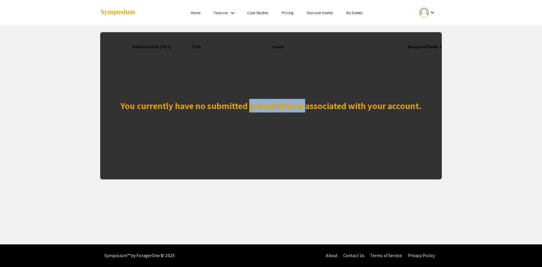
click at [253, 107] on div "You currently have no submitted presentations associated with your account." at bounding box center [271, 106] width 301 height 14
drag, startPoint x: 253, startPoint y: 105, endPoint x: 255, endPoint y: 85, distance: 20.4
click at [253, 105] on div "You currently have no submitted presentations associated with your account." at bounding box center [271, 106] width 301 height 14
click at [255, 84] on div "You currently have no submitted presentations associated with your account." at bounding box center [271, 105] width 342 height 147
click at [257, 83] on div "You currently have no submitted presentations associated with your account." at bounding box center [271, 105] width 342 height 147
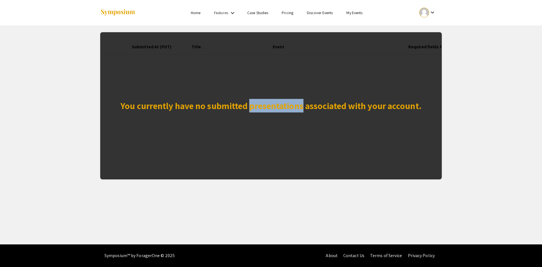
click at [258, 81] on div "You currently have no submitted presentations associated with your account." at bounding box center [271, 105] width 342 height 147
click at [260, 81] on div "You currently have no submitted presentations associated with your account." at bounding box center [271, 105] width 342 height 147
click at [262, 82] on div "You currently have no submitted presentations associated with your account." at bounding box center [271, 105] width 342 height 147
click at [263, 83] on div "You currently have no submitted presentations associated with your account." at bounding box center [271, 105] width 342 height 147
click at [263, 84] on div "You currently have no submitted presentations associated with your account." at bounding box center [271, 105] width 342 height 147
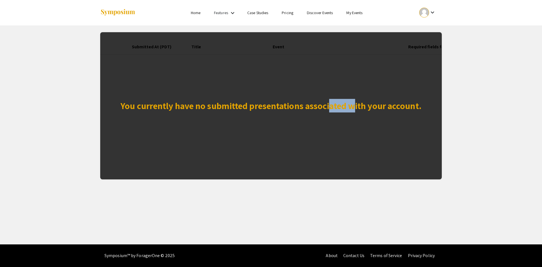
drag, startPoint x: 355, startPoint y: 156, endPoint x: 407, endPoint y: 162, distance: 52.6
click at [402, 158] on div "You currently have no submitted presentations associated with your account." at bounding box center [271, 105] width 342 height 147
drag, startPoint x: 482, startPoint y: 202, endPoint x: 484, endPoint y: 205, distance: 3.3
click at [484, 205] on div "Skip navigation Home Features keyboard_arrow_down Case Studies Pricing Discover…" at bounding box center [271, 122] width 542 height 244
drag, startPoint x: 484, startPoint y: 205, endPoint x: 494, endPoint y: 204, distance: 10.2
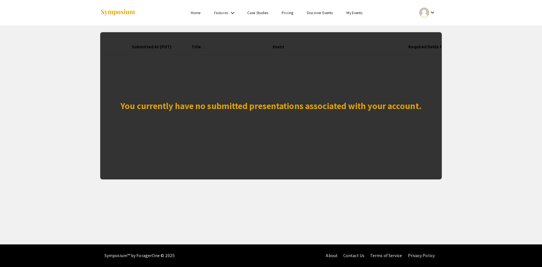
click at [487, 205] on div "Skip navigation Home Features keyboard_arrow_down Case Studies Pricing Discover…" at bounding box center [271, 122] width 542 height 244
click at [494, 205] on div "Skip navigation Home Features keyboard_arrow_down Case Studies Pricing Discover…" at bounding box center [271, 122] width 542 height 244
click at [283, 13] on link "Pricing" at bounding box center [288, 12] width 12 height 5
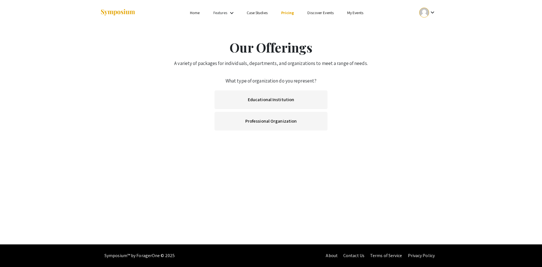
click at [289, 104] on link "Educational Institution" at bounding box center [271, 99] width 113 height 19
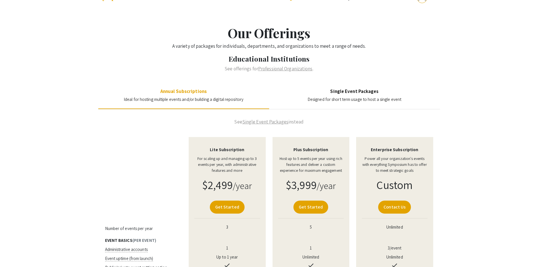
scroll to position [13, 0]
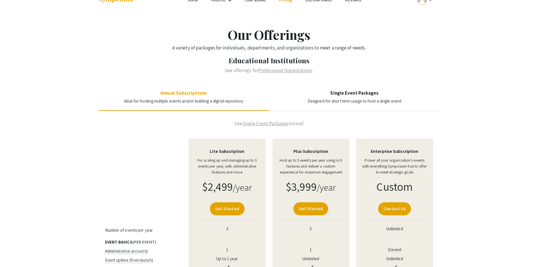
click at [263, 123] on link "Single Event Packages" at bounding box center [265, 123] width 46 height 6
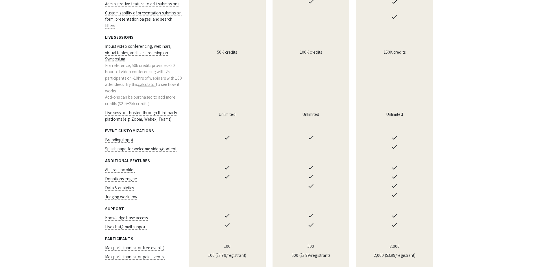
scroll to position [464, 0]
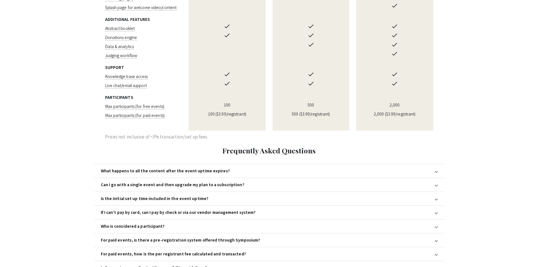
click at [134, 219] on mat-expansion-panel-header "Who is considered a participant?" at bounding box center [269, 226] width 350 height 14
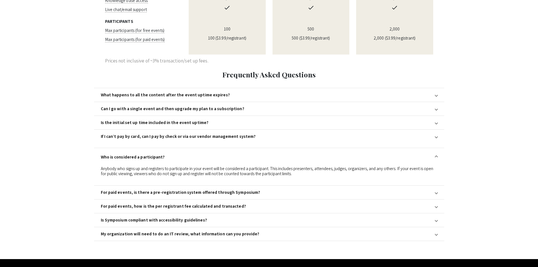
scroll to position [542, 0]
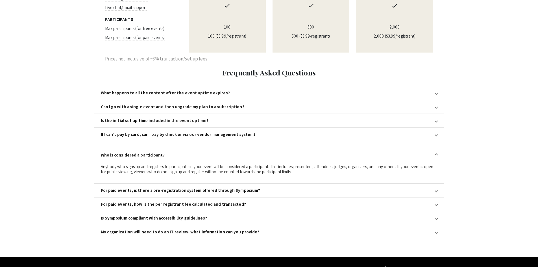
click at [228, 188] on div "For paid events, is there a pre-registration system offered through Symposium?" at bounding box center [180, 190] width 159 height 5
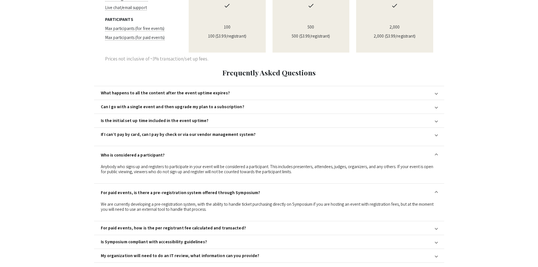
click at [229, 183] on mat-expansion-panel-header "For paid events, is there a pre-registration system offered through Symposium?" at bounding box center [269, 192] width 350 height 18
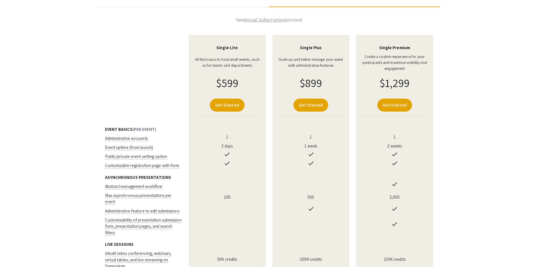
scroll to position [0, 0]
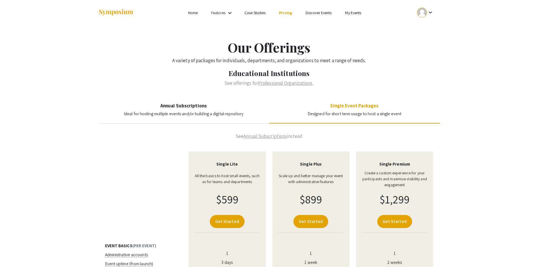
click at [260, 13] on link "Case Studies" at bounding box center [254, 12] width 21 height 5
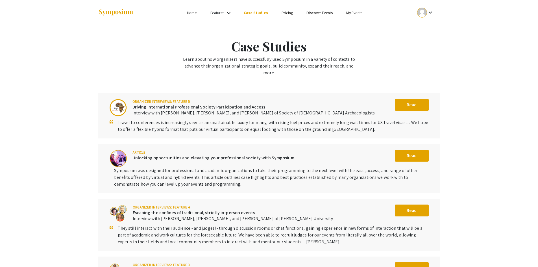
click at [223, 12] on link "Features" at bounding box center [217, 12] width 14 height 5
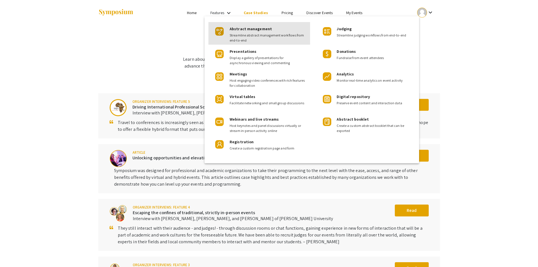
click at [288, 32] on div "Abstract management Streamline abstract management workflows from end-to-end" at bounding box center [267, 32] width 76 height 21
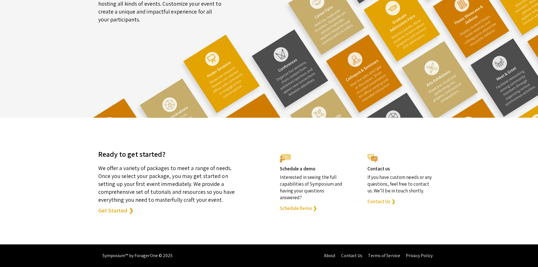
scroll to position [1519, 0]
click at [116, 208] on link "Get Started ❯" at bounding box center [115, 210] width 35 height 8
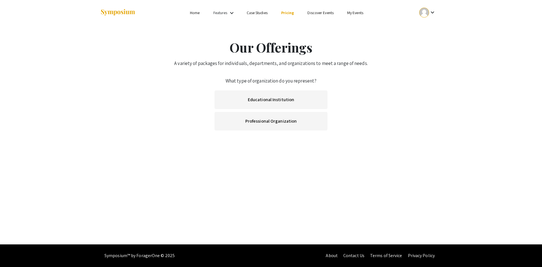
click at [198, 10] on link "Home" at bounding box center [195, 12] width 10 height 5
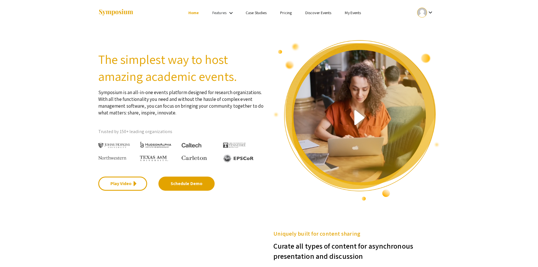
click at [361, 116] on img at bounding box center [356, 120] width 167 height 161
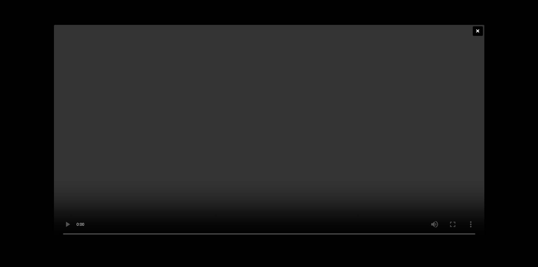
click at [477, 29] on icon at bounding box center [477, 31] width 3 height 5
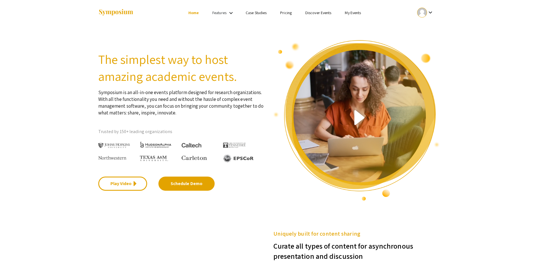
drag, startPoint x: 191, startPoint y: 117, endPoint x: 106, endPoint y: 127, distance: 85.6
click at [190, 117] on div "Trusted by 150+ leading organizations" at bounding box center [181, 126] width 167 height 20
click at [320, 10] on link "Discover Events" at bounding box center [318, 12] width 26 height 5
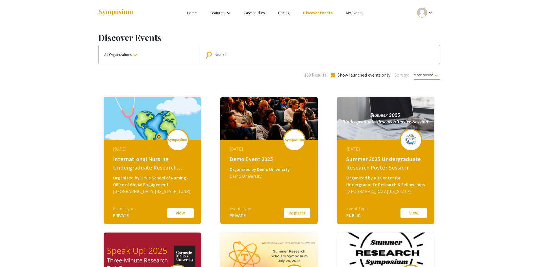
click at [422, 73] on span "Most recent keyboard_arrow_down" at bounding box center [427, 75] width 26 height 7
click at [471, 67] on div at bounding box center [269, 133] width 538 height 267
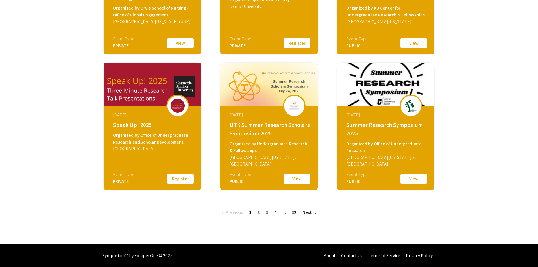
scroll to position [85, 0]
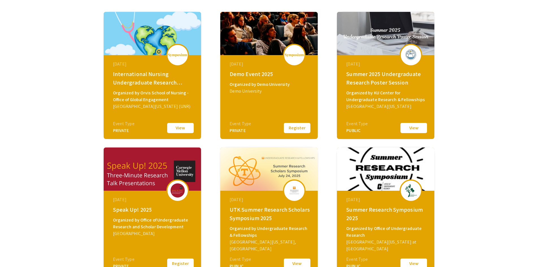
click at [176, 129] on button "View" at bounding box center [180, 128] width 28 height 12
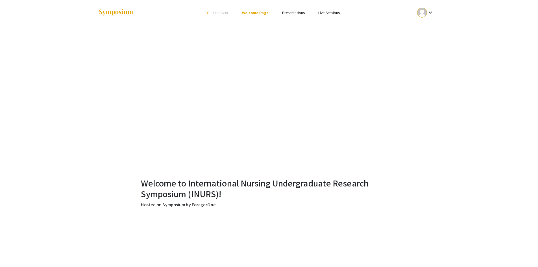
click at [300, 13] on link "Presentations" at bounding box center [293, 12] width 23 height 5
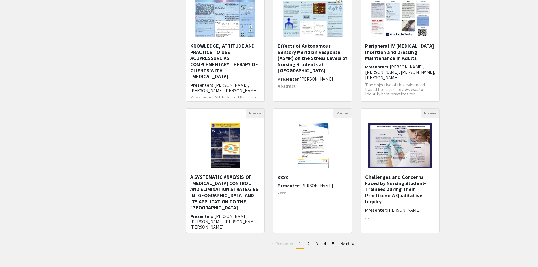
scroll to position [108, 0]
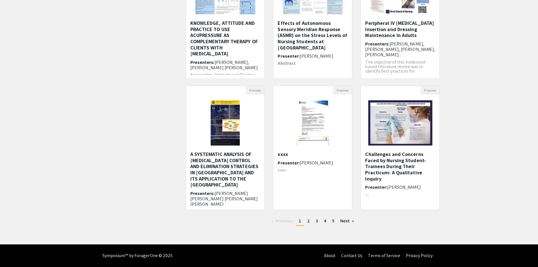
click at [322, 162] on span "[PERSON_NAME]" at bounding box center [316, 163] width 33 height 6
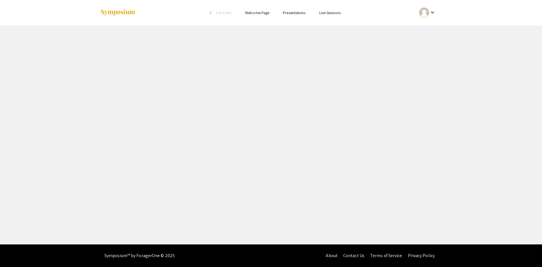
select select "custom"
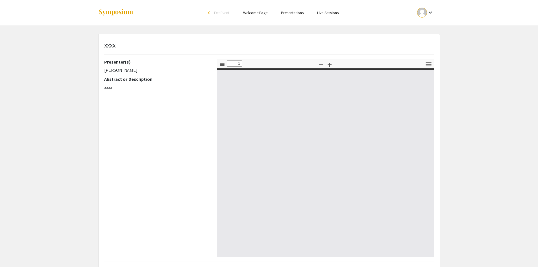
type input "0"
select select "custom"
type input "1"
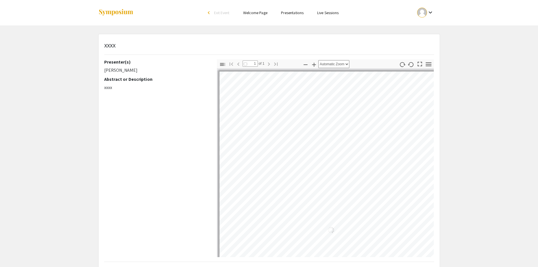
select select "auto"
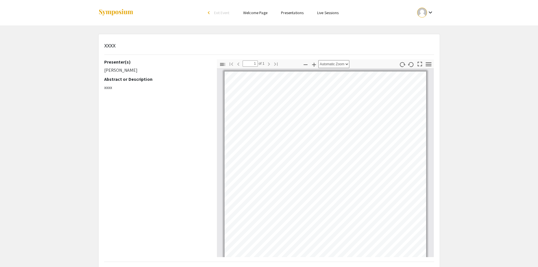
click at [329, 14] on link "Live Sessions" at bounding box center [327, 12] width 21 height 5
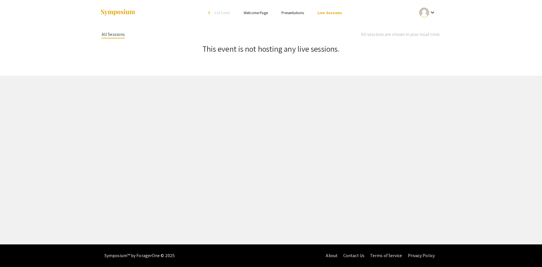
click at [290, 15] on link "Presentations" at bounding box center [292, 12] width 23 height 5
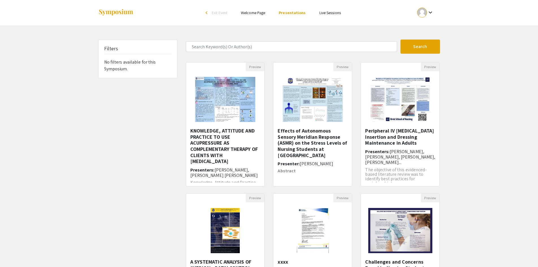
click at [325, 12] on link "Live Sessions" at bounding box center [329, 12] width 21 height 5
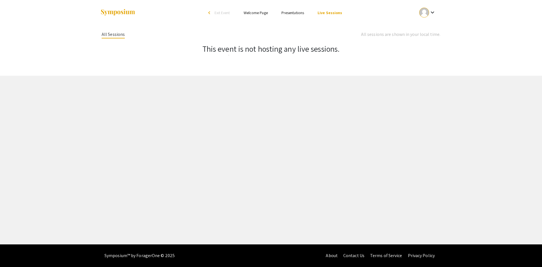
click at [111, 37] on div "All Sessions" at bounding box center [113, 34] width 23 height 7
click at [390, 35] on div "All sessions are shown in your local time." at bounding box center [400, 34] width 79 height 7
click at [288, 16] on li "Presentations" at bounding box center [293, 12] width 36 height 7
click at [290, 13] on link "Presentations" at bounding box center [292, 12] width 23 height 5
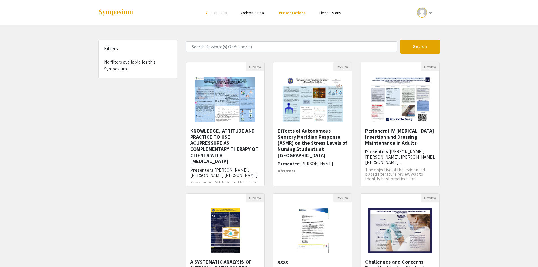
click at [248, 13] on link "Welcome Page" at bounding box center [253, 12] width 24 height 5
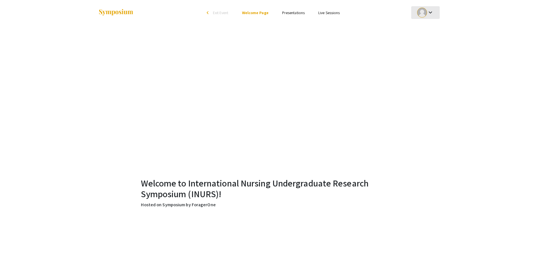
click at [418, 14] on div at bounding box center [422, 13] width 10 height 10
click at [444, 87] on div at bounding box center [269, 133] width 538 height 267
click at [286, 13] on link "Presentations" at bounding box center [293, 12] width 23 height 5
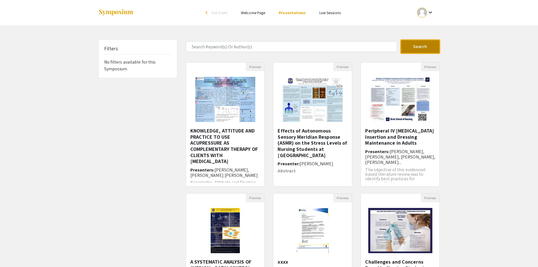
click at [412, 48] on button "Search" at bounding box center [420, 47] width 40 height 14
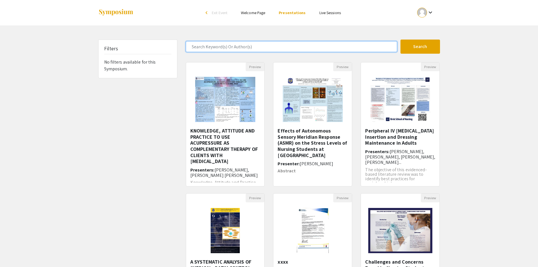
click at [355, 47] on input "Search Keyword(s) Or Author(s)" at bounding box center [291, 46] width 211 height 11
type input "Sarah"
click at [400, 40] on button "Search" at bounding box center [420, 47] width 40 height 14
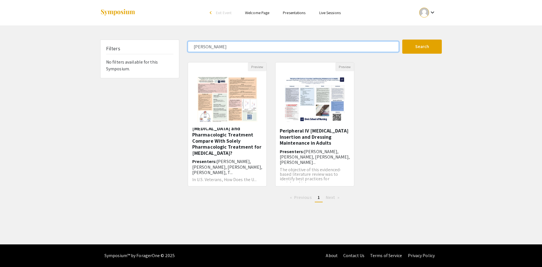
scroll to position [18, 0]
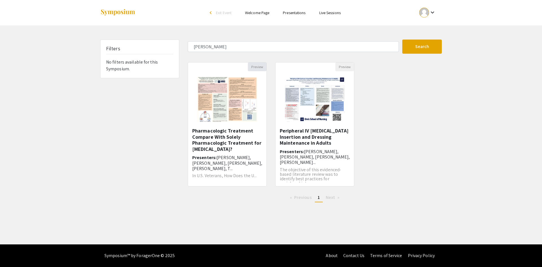
click at [262, 63] on button "Preview" at bounding box center [257, 66] width 19 height 9
select select "custom"
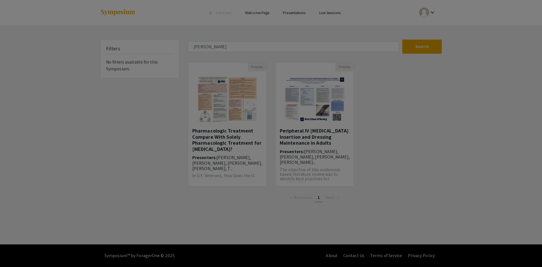
type input "0"
select select "custom"
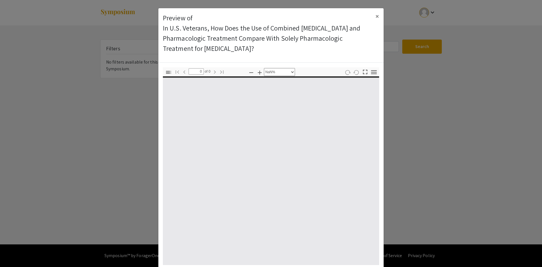
type input "1"
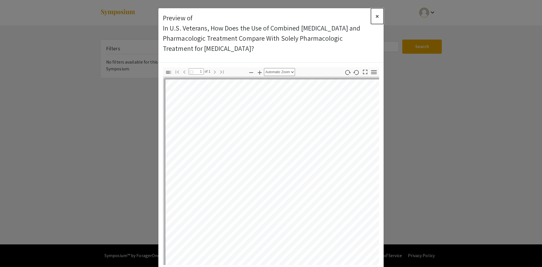
drag, startPoint x: 375, startPoint y: 17, endPoint x: 349, endPoint y: 29, distance: 29.7
click at [375, 17] on span "×" at bounding box center [377, 16] width 4 height 9
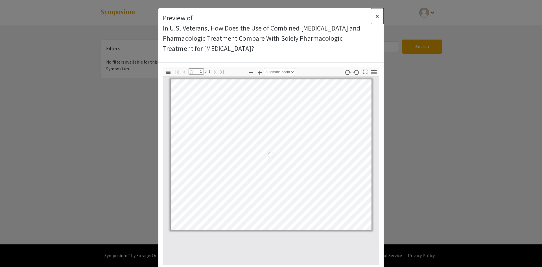
select select "auto"
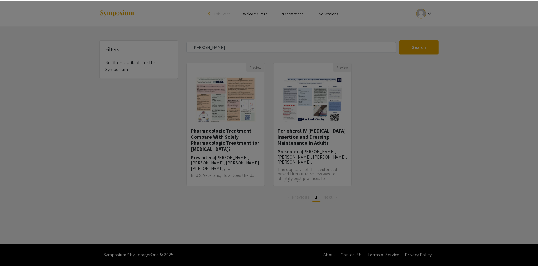
scroll to position [27, 0]
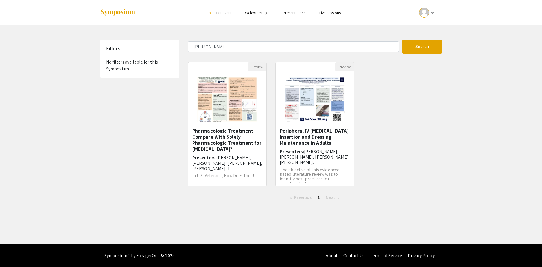
click at [236, 91] on img "Open Presentation <p>In U.S. Veterans, How Does the Use of Combined Psychothera…" at bounding box center [226, 99] width 71 height 56
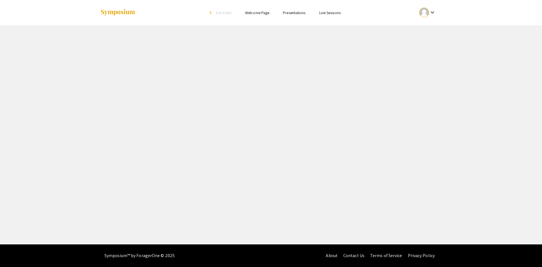
select select "custom"
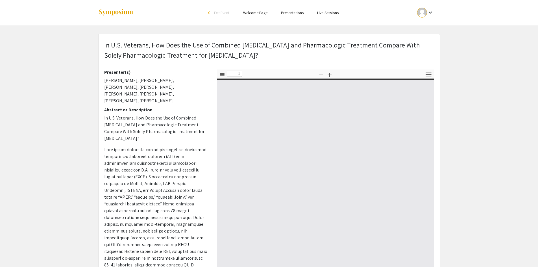
type input "0"
select select "custom"
type input "1"
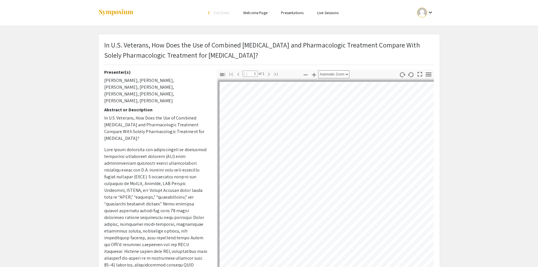
select select "auto"
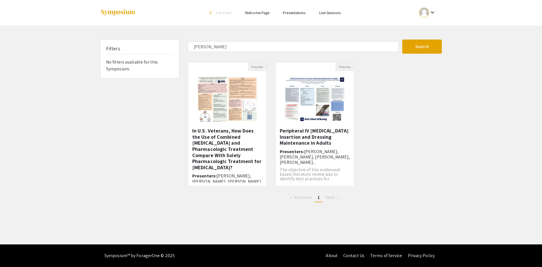
click at [263, 12] on link "Welcome Page" at bounding box center [257, 12] width 24 height 5
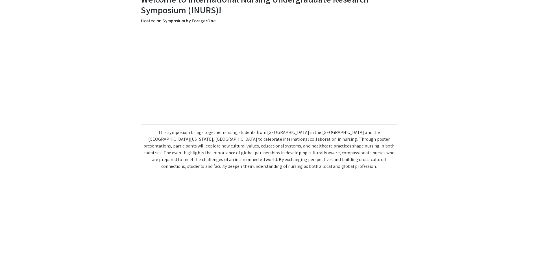
scroll to position [339, 0]
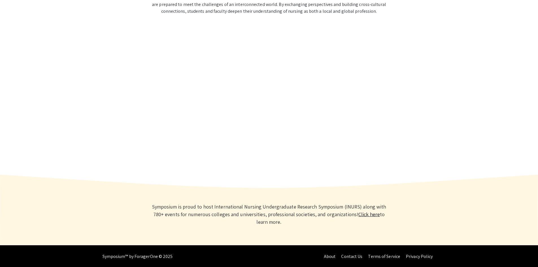
click at [349, 258] on link "Contact Us" at bounding box center [351, 256] width 21 height 6
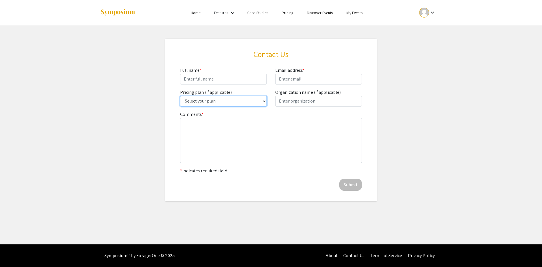
click at [260, 99] on select "Select your plan. Single Event Lite Single Event Plus Single Event Premium Lite…" at bounding box center [223, 101] width 87 height 11
click at [354, 107] on div "Organization name (if applicable)" at bounding box center [318, 100] width 95 height 22
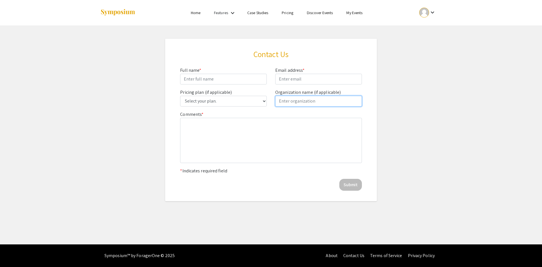
click at [349, 102] on input "text" at bounding box center [318, 101] width 87 height 11
click at [383, 98] on app-pricing-contact-us "Contact Us Full name * Email address * Pricing plan (if applicable) Select your…" at bounding box center [271, 120] width 542 height 162
click at [354, 12] on link "My Events" at bounding box center [354, 12] width 16 height 5
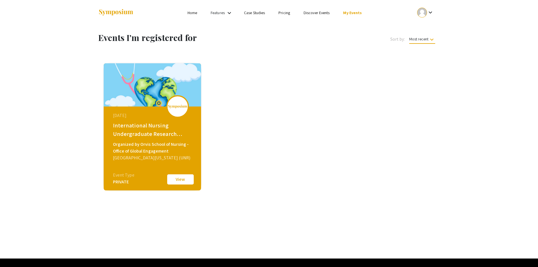
click at [182, 179] on button "View" at bounding box center [180, 179] width 28 height 12
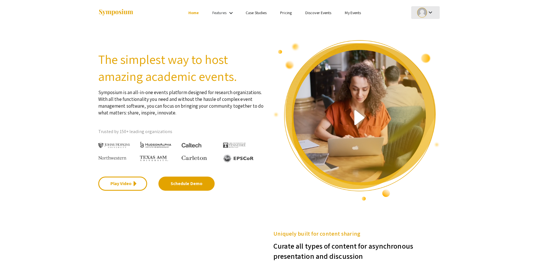
click at [435, 11] on button "keyboard_arrow_down" at bounding box center [425, 12] width 29 height 13
click at [525, 34] on div at bounding box center [269, 133] width 538 height 267
click at [416, 11] on button "keyboard_arrow_down" at bounding box center [425, 12] width 29 height 13
click at [434, 25] on button "My Account" at bounding box center [428, 28] width 35 height 14
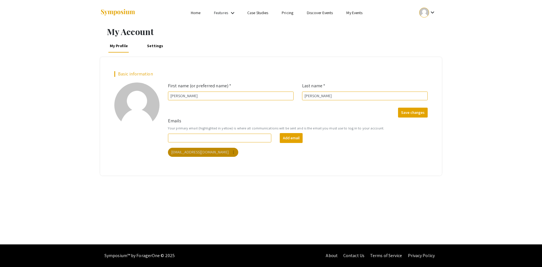
click at [231, 153] on mat-icon "more_vert" at bounding box center [233, 152] width 5 height 5
click at [232, 148] on div at bounding box center [271, 133] width 542 height 267
click at [160, 46] on link "Settings" at bounding box center [155, 46] width 19 height 14
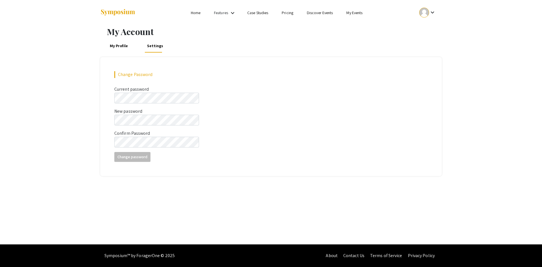
click at [122, 49] on link "My Profile" at bounding box center [118, 46] width 21 height 14
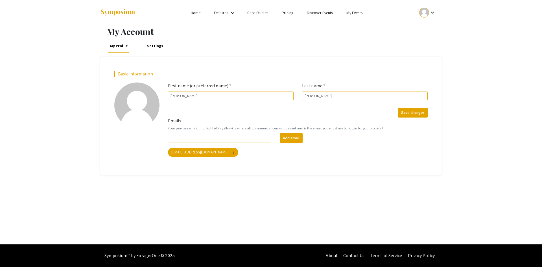
click at [195, 14] on link "Home" at bounding box center [196, 12] width 10 height 5
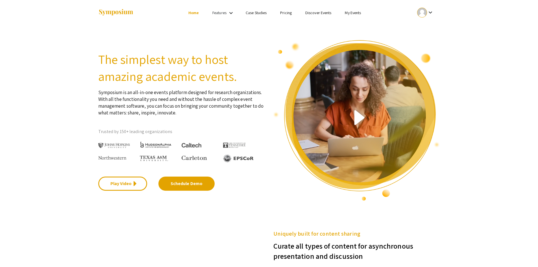
click at [225, 16] on div "Features keyboard_arrow_down" at bounding box center [223, 12] width 23 height 7
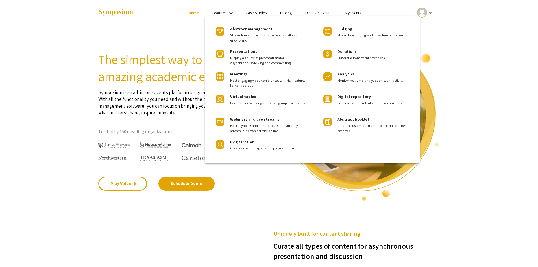
click at [198, 28] on div at bounding box center [269, 133] width 538 height 267
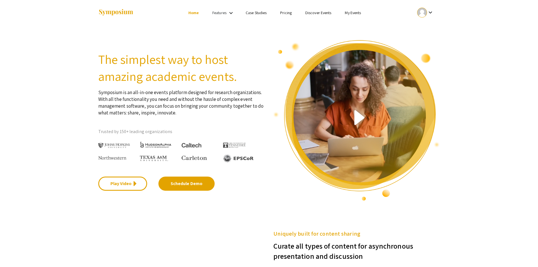
click at [315, 12] on link "Discover Events" at bounding box center [318, 12] width 26 height 5
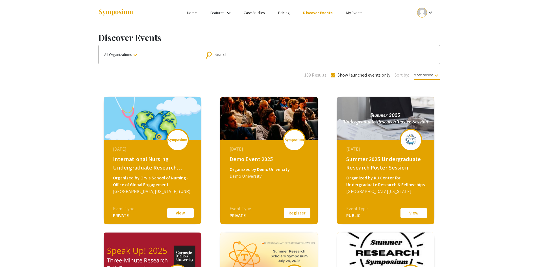
click at [179, 215] on button "View" at bounding box center [180, 213] width 28 height 12
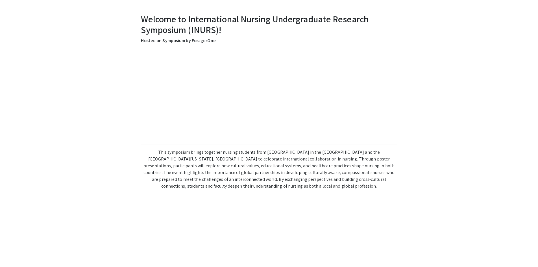
scroll to position [339, 0]
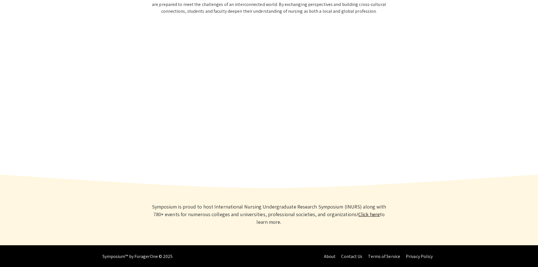
drag, startPoint x: 266, startPoint y: 55, endPoint x: 264, endPoint y: 68, distance: 13.4
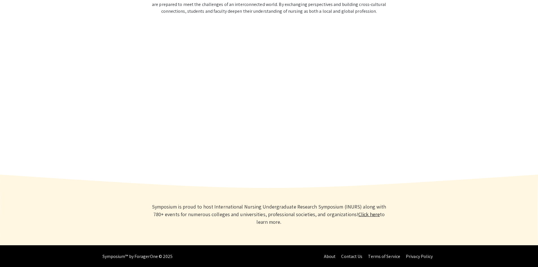
drag, startPoint x: 264, startPoint y: 70, endPoint x: 264, endPoint y: 76, distance: 6.5
drag, startPoint x: 264, startPoint y: 76, endPoint x: 266, endPoint y: 94, distance: 18.2
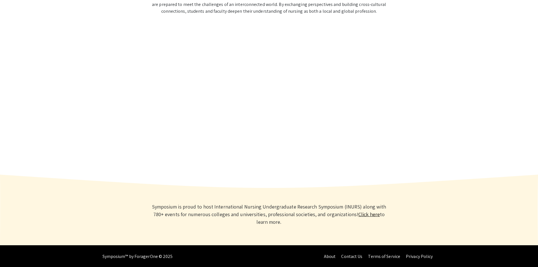
drag, startPoint x: 266, startPoint y: 94, endPoint x: 264, endPoint y: 108, distance: 13.9
drag, startPoint x: 264, startPoint y: 108, endPoint x: 270, endPoint y: 144, distance: 36.6
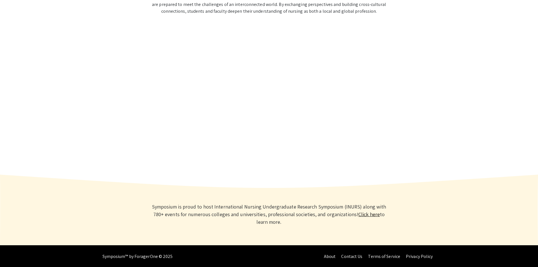
drag, startPoint x: 271, startPoint y: 145, endPoint x: 275, endPoint y: 164, distance: 19.7
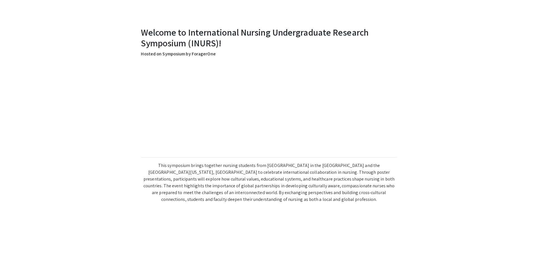
scroll to position [0, 0]
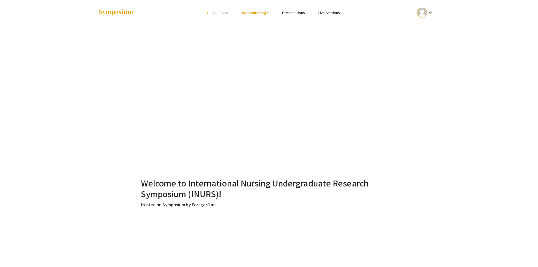
click at [297, 15] on li "Presentations" at bounding box center [293, 12] width 36 height 7
click at [298, 12] on link "Presentations" at bounding box center [293, 12] width 23 height 5
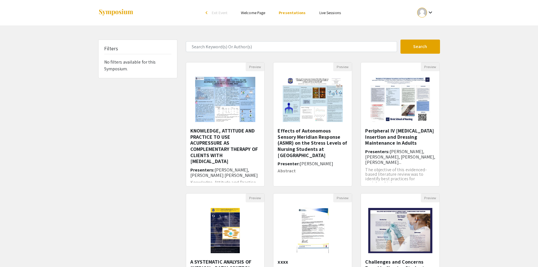
click at [115, 47] on h5 "Filters" at bounding box center [111, 48] width 14 height 6
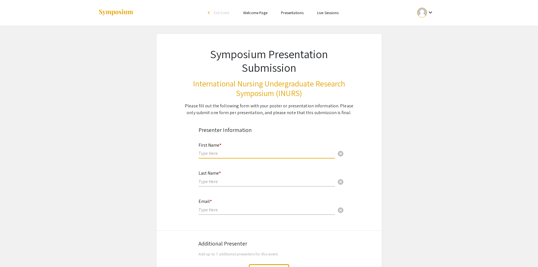
click at [213, 154] on input "text" at bounding box center [266, 153] width 136 height 6
type input "[PERSON_NAME]"
type input "[PERSON_NAME][EMAIL_ADDRESS][DOMAIN_NAME]"
type input "[GEOGRAPHIC_DATA]"
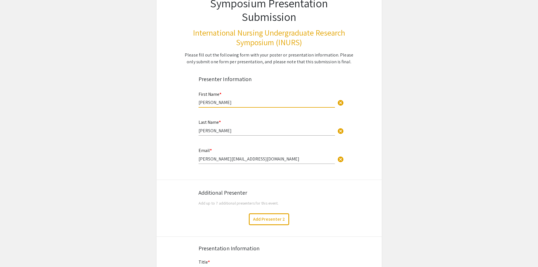
scroll to position [56, 0]
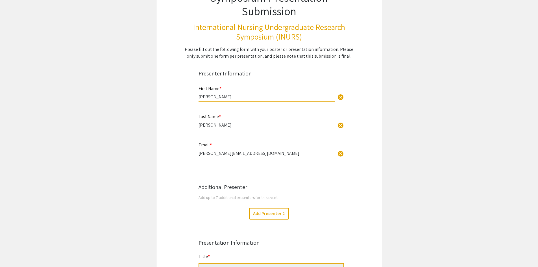
click at [251, 151] on div "Email * [PERSON_NAME][EMAIL_ADDRESS][DOMAIN_NAME] cancel" at bounding box center [266, 147] width 136 height 21
click at [252, 154] on input "[PERSON_NAME][EMAIL_ADDRESS][DOMAIN_NAME]" at bounding box center [266, 153] width 136 height 6
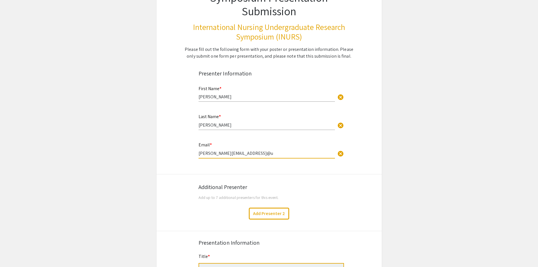
type input "[PERSON_NAME][EMAIL_ADDRESS]@un"
click at [252, 154] on input "sabrina.cooley18@gmail.comscooley@un" at bounding box center [266, 153] width 136 height 6
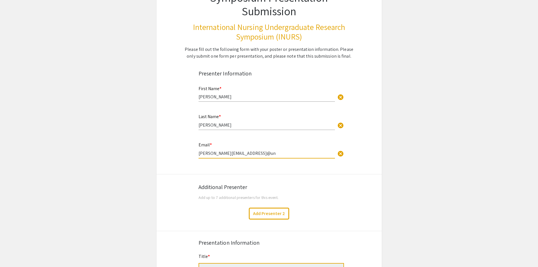
click at [252, 154] on input "sabrina.cooley18@gmail.comscooley@un" at bounding box center [266, 153] width 136 height 6
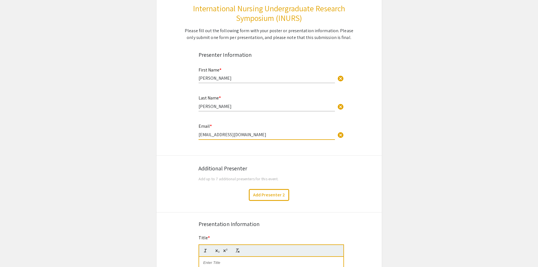
scroll to position [141, 0]
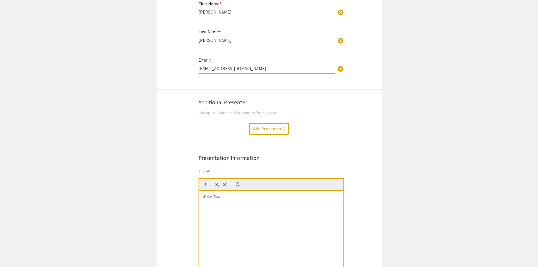
type input "scooley@unr.edu"
click at [429, 144] on app-submissions "Symposium Presentation Submission International Nursing Undergraduate Research …" at bounding box center [269, 213] width 538 height 643
click at [279, 130] on button "Add Presenter 2" at bounding box center [269, 129] width 40 height 12
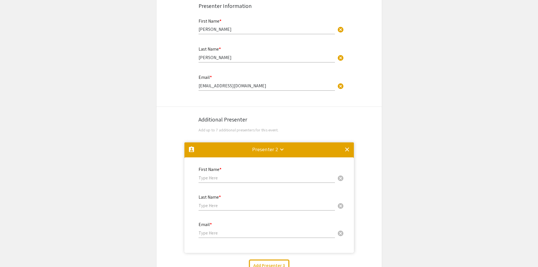
scroll to position [125, 0]
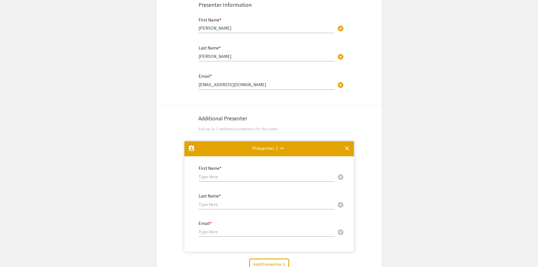
click at [222, 175] on input "text" at bounding box center [266, 177] width 136 height 6
type input "Macy"
click at [228, 207] on div "Last Name * cancel" at bounding box center [266, 198] width 136 height 21
click at [228, 206] on input "text" at bounding box center [266, 204] width 136 height 6
type input "Reid"
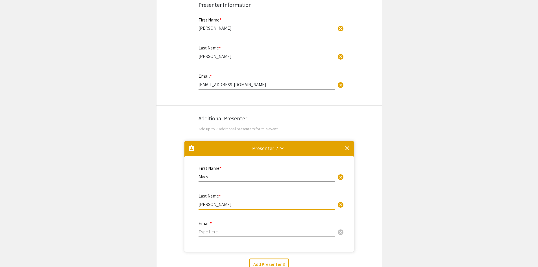
click at [213, 233] on input "email" at bounding box center [266, 232] width 136 height 6
drag, startPoint x: 217, startPoint y: 235, endPoint x: 211, endPoint y: 231, distance: 7.0
click at [211, 231] on input "email" at bounding box center [266, 232] width 136 height 6
paste input "macy.c211@gmail.com"
type input "macy.c211@gmail.com"
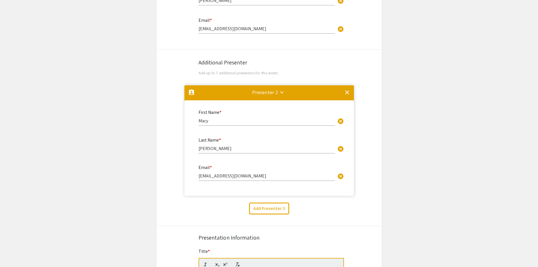
scroll to position [182, 0]
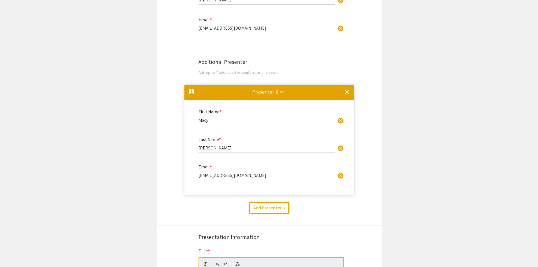
click at [273, 207] on button "Add Presenter 3" at bounding box center [269, 208] width 40 height 12
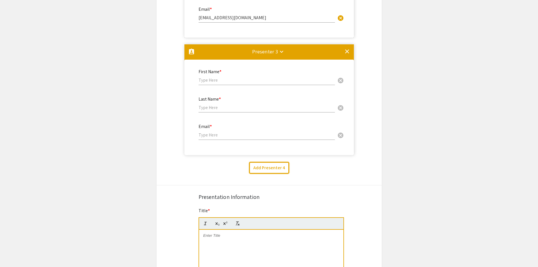
scroll to position [339, 0]
click at [252, 80] on input "text" at bounding box center [266, 80] width 136 height 6
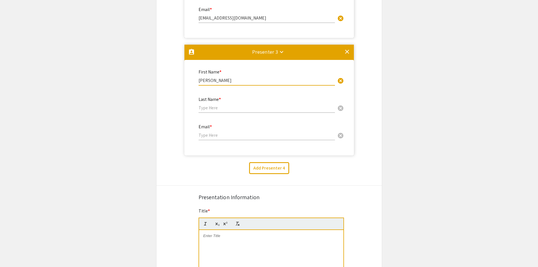
type input "Connor"
click at [245, 106] on input "text" at bounding box center [266, 108] width 136 height 6
type input "Jenkin"
click at [213, 135] on input "email" at bounding box center [266, 135] width 136 height 6
paste input "connordjenkin@gmail.com"
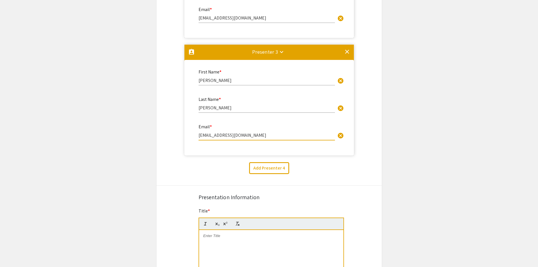
type input "connordjenkin@gmail.com"
click at [265, 166] on button "Add Presenter 4" at bounding box center [269, 168] width 40 height 12
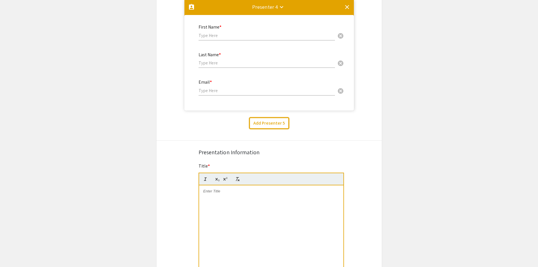
scroll to position [388, 0]
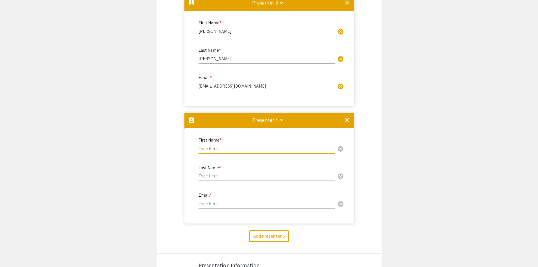
click at [216, 148] on input "text" at bounding box center [266, 148] width 136 height 6
type input "Bella"
click at [207, 178] on input "text" at bounding box center [266, 176] width 136 height 6
type input "Salfiti"
paste input "bellasalfiti03@gmail.com"
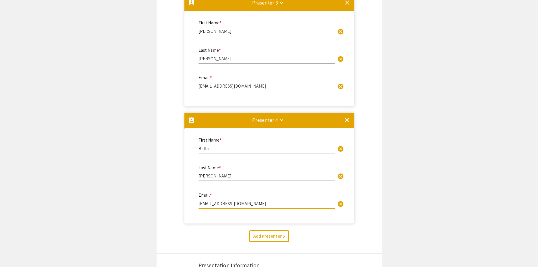
type input "bellasalfiti03@gmail.com"
click at [277, 234] on button "Add Presenter 5" at bounding box center [269, 236] width 40 height 12
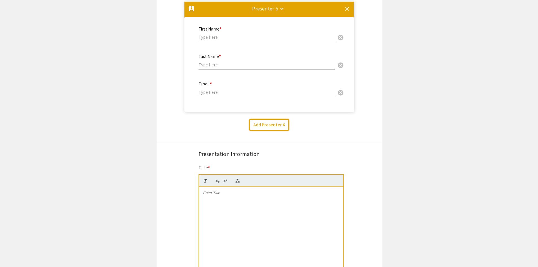
scroll to position [505, 0]
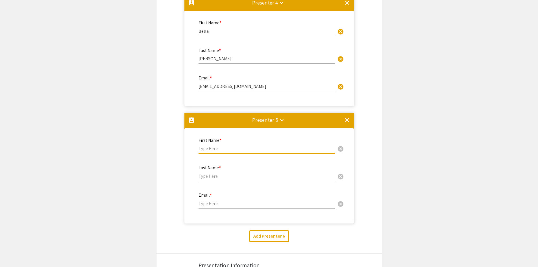
click at [222, 149] on input "text" at bounding box center [266, 148] width 136 height 6
type input "Brandon"
click at [217, 175] on input "text" at bounding box center [266, 176] width 136 height 6
type input "Welcome"
paste input "bwelcome7@gmail.com"
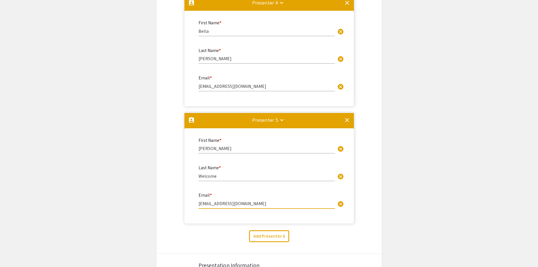
type input "bwelcome7@gmail.com"
click at [276, 236] on button "Add Presenter 6" at bounding box center [269, 236] width 40 height 12
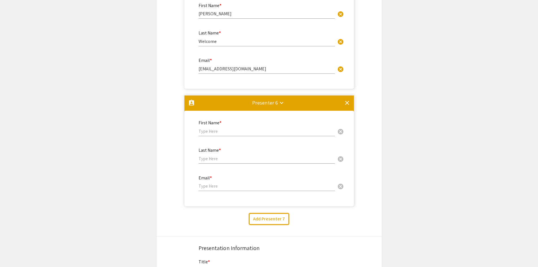
scroll to position [622, 0]
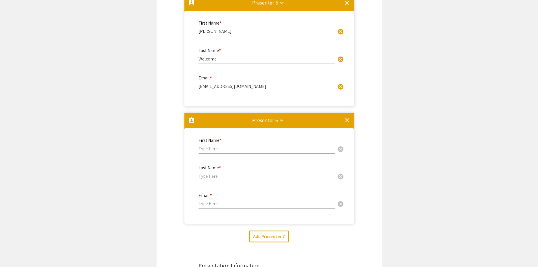
click at [233, 150] on input "text" at bounding box center [266, 149] width 136 height 6
type input "Kennedy"
click at [230, 176] on input "text" at bounding box center [266, 176] width 136 height 6
type input "Millentree"
click at [212, 204] on input "email" at bounding box center [266, 203] width 136 height 6
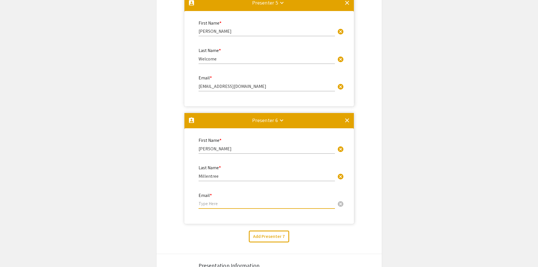
paste input "kmillentree13@gmail.com"
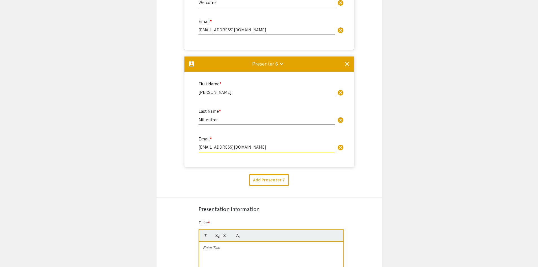
type input "kmillentree13@gmail.com"
click at [266, 183] on button "Add Presenter 7" at bounding box center [269, 180] width 40 height 12
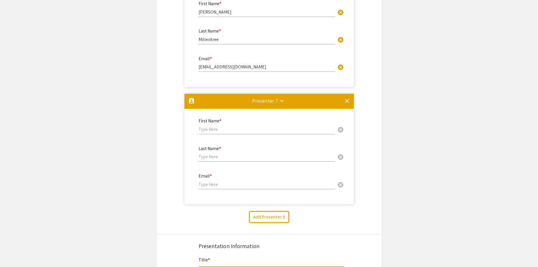
scroll to position [740, 0]
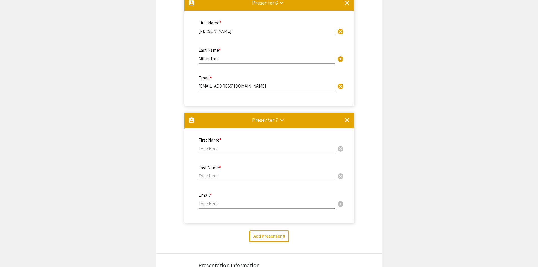
click at [237, 148] on input "text" at bounding box center [266, 148] width 136 height 6
type input "Lizzy"
click at [219, 176] on input "text" at bounding box center [266, 176] width 136 height 6
type input "Riley"
click at [209, 206] on div "Email * cancel" at bounding box center [266, 197] width 136 height 21
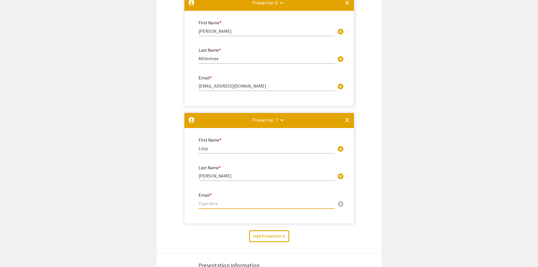
paste input "lizard.riley2004@gmail.com"
type input "lizard.riley2004@gmail.com"
click at [274, 234] on button "Add Presenter 8" at bounding box center [269, 236] width 40 height 12
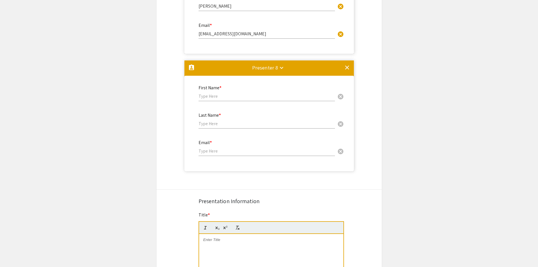
scroll to position [885, 0]
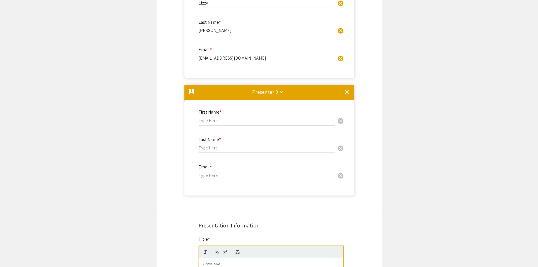
click at [226, 122] on input "text" at bounding box center [266, 120] width 136 height 6
type input "Karli"
click at [226, 149] on input "text" at bounding box center [266, 148] width 136 height 6
click at [217, 148] on input "McDo" at bounding box center [266, 148] width 136 height 6
type input "McDowell"
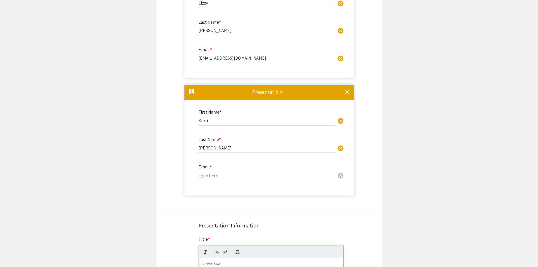
click at [218, 173] on input "email" at bounding box center [266, 175] width 136 height 6
paste input "karlimcd32@yahoo.com"
type input "karlimcd32@yahoo.com"
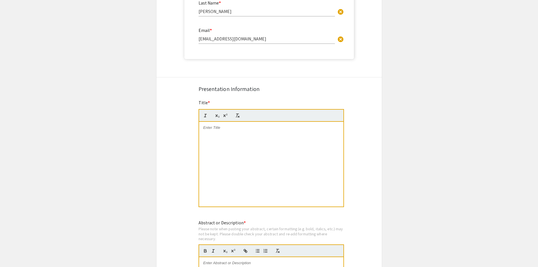
scroll to position [1026, 0]
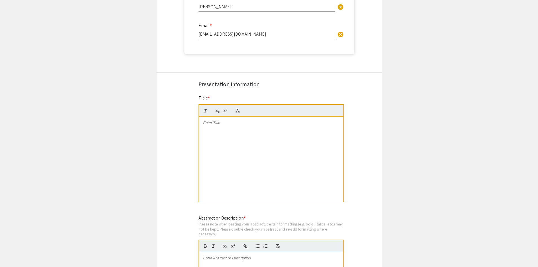
click at [238, 154] on div at bounding box center [271, 159] width 144 height 85
click at [238, 133] on div at bounding box center [271, 159] width 144 height 85
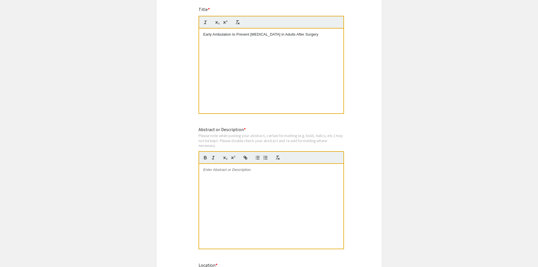
scroll to position [1195, 0]
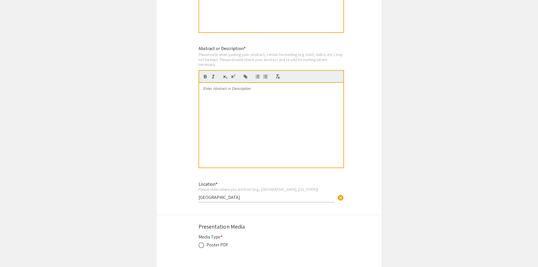
click at [255, 117] on div at bounding box center [271, 125] width 144 height 85
click at [243, 108] on div at bounding box center [271, 125] width 144 height 85
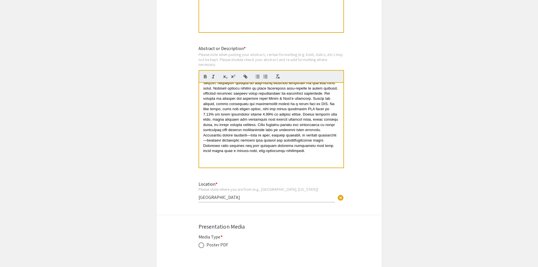
scroll to position [0, 0]
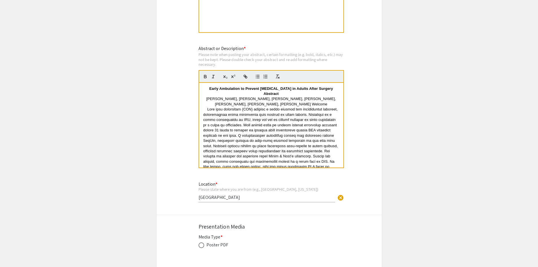
drag, startPoint x: 314, startPoint y: 109, endPoint x: 208, endPoint y: 104, distance: 106.0
click at [208, 104] on p "Sabrina Elvrum, Connor Jenkin, Karli McDowell, Kennedy Millentree, Macy Reid, L…" at bounding box center [271, 101] width 136 height 10
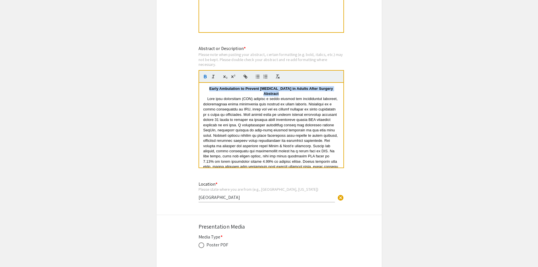
drag, startPoint x: 281, startPoint y: 98, endPoint x: 207, endPoint y: 89, distance: 74.2
click at [207, 89] on div "Early Ambulation to Prevent Deep Vein Thrombosis in Adults After Surgery Abstra…" at bounding box center [271, 125] width 144 height 85
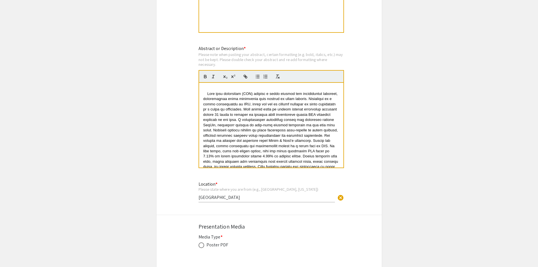
click at [207, 93] on span at bounding box center [271, 142] width 136 height 103
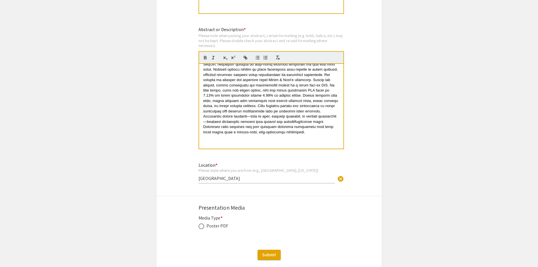
scroll to position [1252, 0]
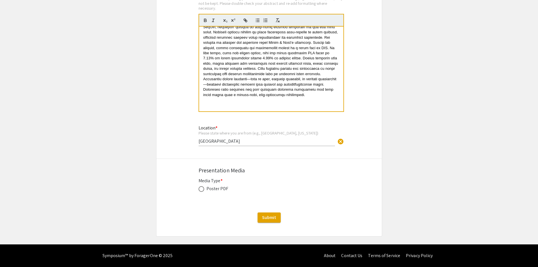
click at [204, 188] on label at bounding box center [202, 189] width 8 height 6
click at [204, 188] on input "radio" at bounding box center [201, 189] width 6 height 6
radio input "true"
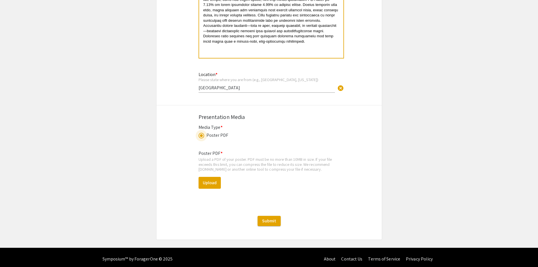
scroll to position [1308, 0]
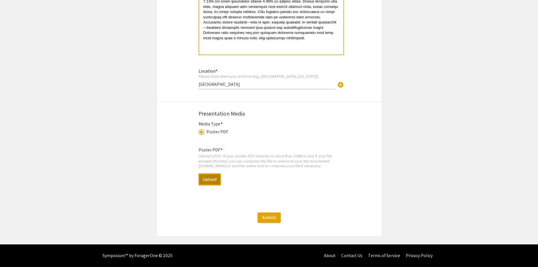
click at [214, 177] on button "Upload" at bounding box center [209, 179] width 22 height 12
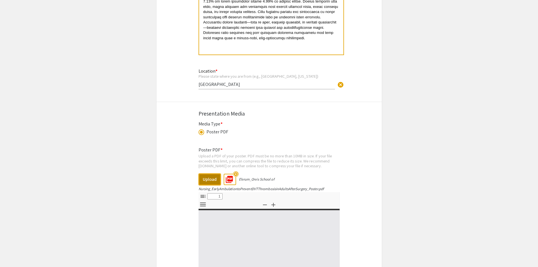
select select "custom"
type input "0"
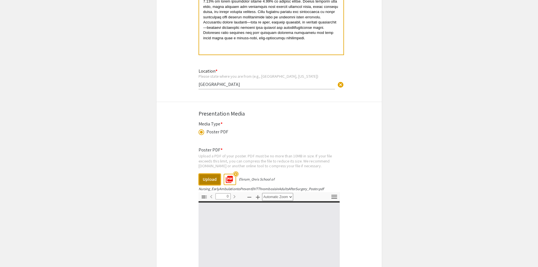
select select "custom"
type input "1"
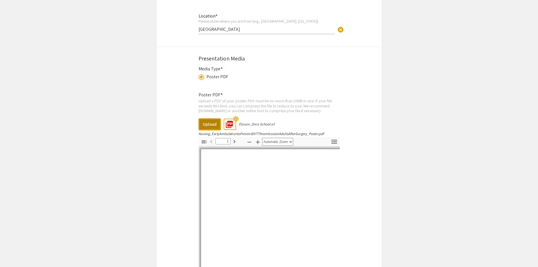
scroll to position [1450, 0]
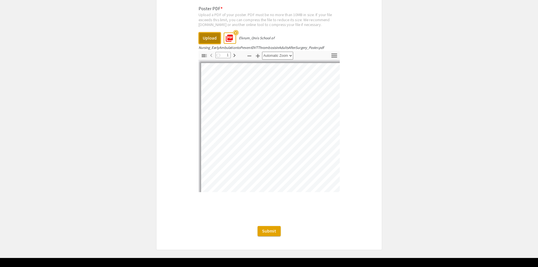
select select "auto"
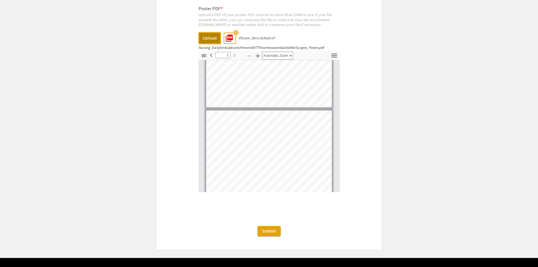
type input "1"
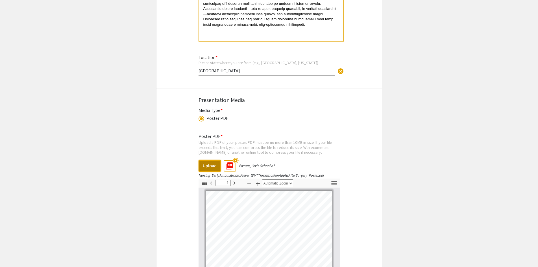
scroll to position [1378, 0]
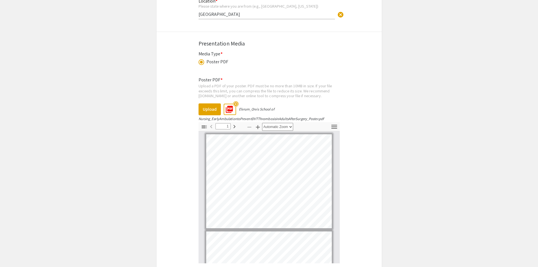
click at [234, 103] on mat-icon "highlight_off" at bounding box center [235, 103] width 5 height 5
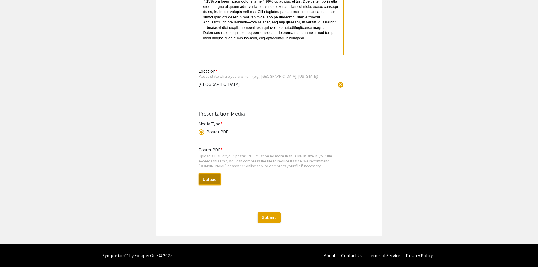
click at [208, 181] on button "Upload" at bounding box center [209, 179] width 22 height 12
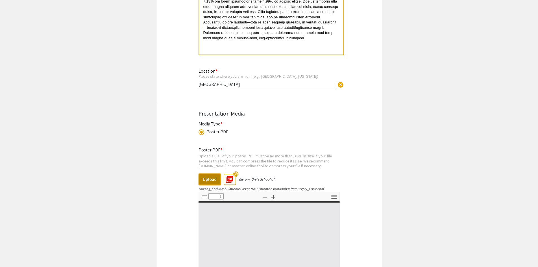
select select "custom"
type input "0"
select select "custom"
type input "1"
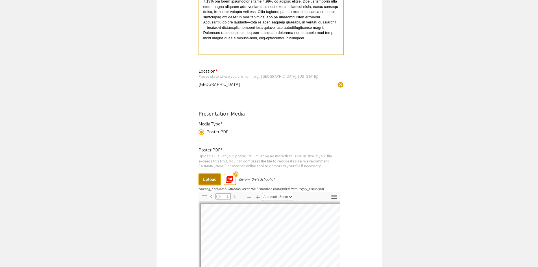
select select "auto"
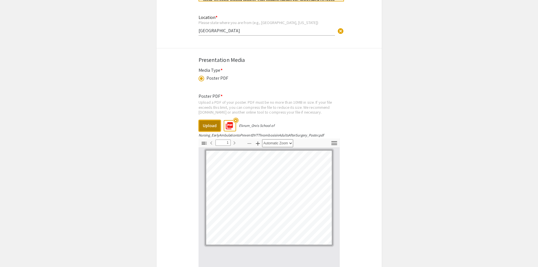
scroll to position [1463, 0]
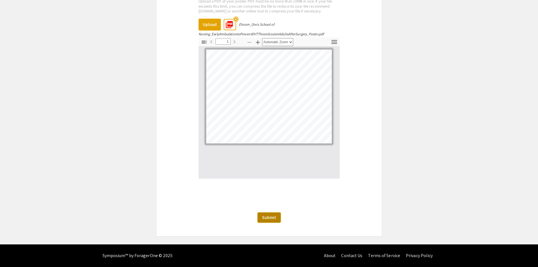
click at [278, 217] on button "Submit" at bounding box center [268, 217] width 23 height 10
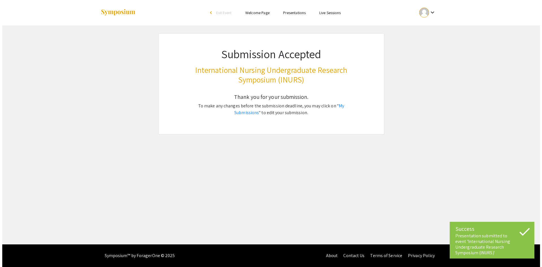
scroll to position [0, 0]
click at [340, 107] on link "My Submissions" at bounding box center [289, 109] width 110 height 13
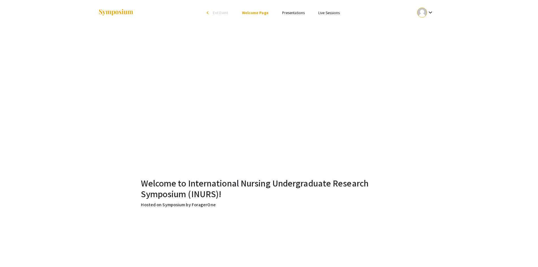
click at [284, 12] on link "Presentations" at bounding box center [293, 12] width 23 height 5
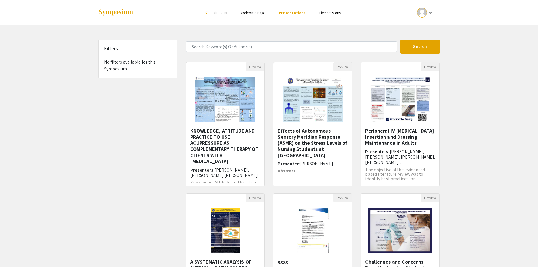
click at [387, 133] on h5 "Peripheral IV [MEDICAL_DATA] Insertion and Dressing Maintenance in Adults" at bounding box center [400, 137] width 70 height 18
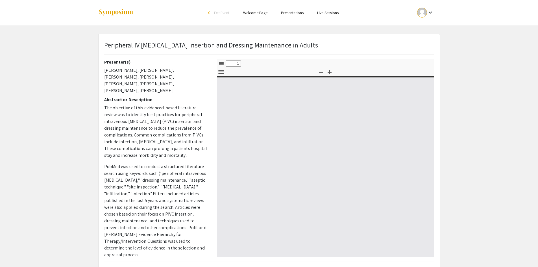
select select "custom"
type input "0"
select select "custom"
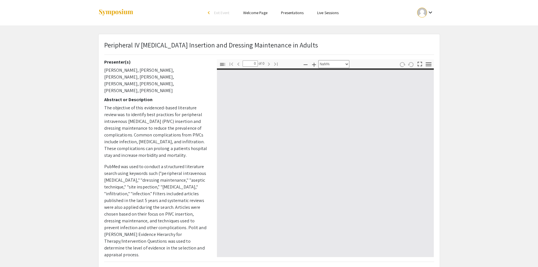
type input "1"
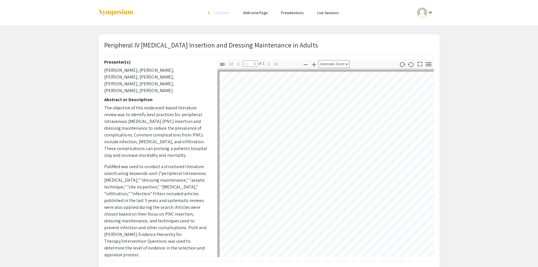
select select "auto"
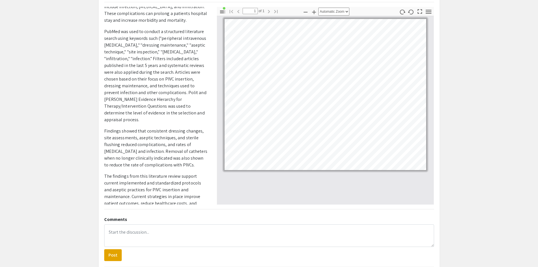
scroll to position [151, 0]
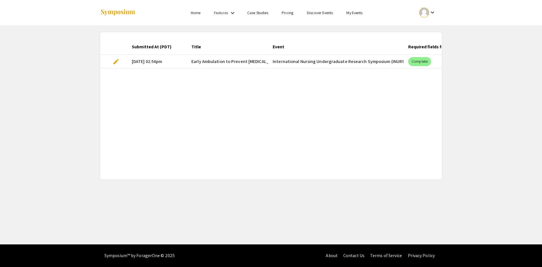
click at [357, 14] on link "My Events" at bounding box center [354, 12] width 16 height 5
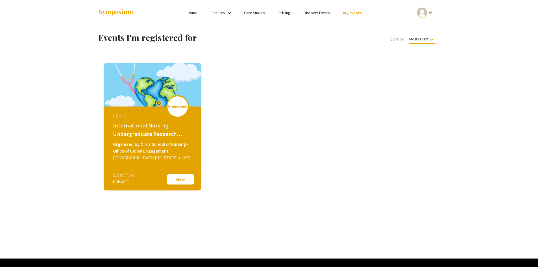
click at [184, 179] on button "View" at bounding box center [180, 179] width 28 height 12
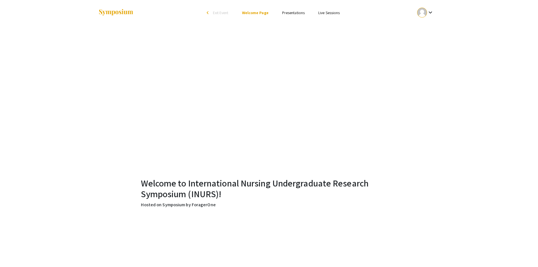
click at [294, 12] on link "Presentations" at bounding box center [293, 12] width 23 height 5
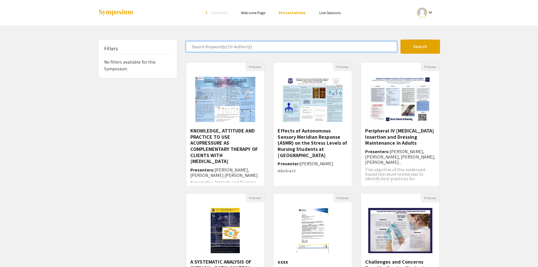
click at [278, 45] on input "Search Keyword(s) Or Author(s)" at bounding box center [291, 46] width 211 height 11
type input "[PERSON_NAME]"
click at [400, 40] on button "Search" at bounding box center [420, 47] width 40 height 14
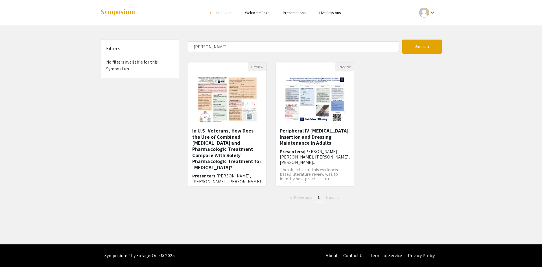
click at [231, 143] on h5 "In U.S. Veterans, How Does the Use of Combined [MEDICAL_DATA] and Pharmacologic…" at bounding box center [227, 149] width 70 height 43
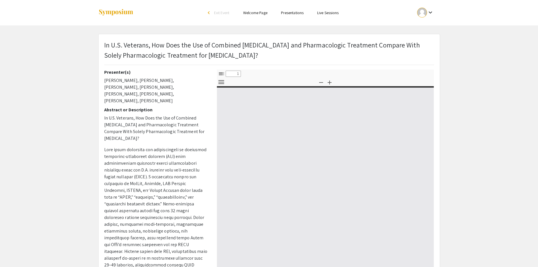
select select "custom"
type input "0"
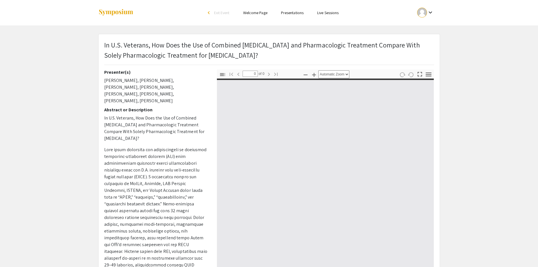
select select "custom"
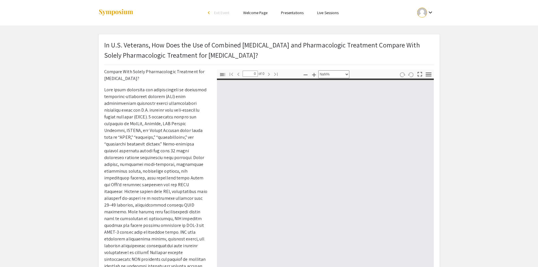
type input "1"
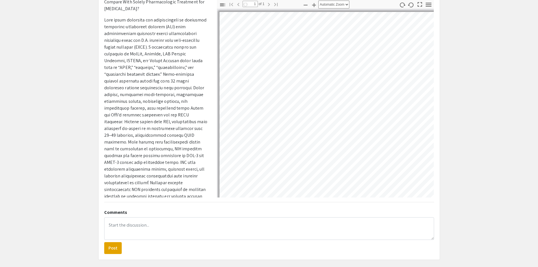
select select "auto"
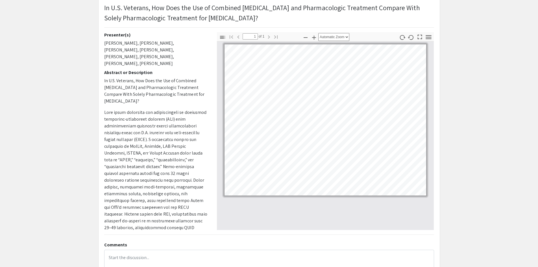
scroll to position [0, 0]
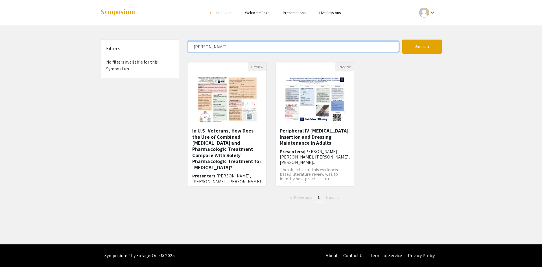
click at [271, 50] on input "[PERSON_NAME]" at bounding box center [293, 46] width 211 height 11
type input "[PERSON_NAME]"
click at [402, 40] on button "Search" at bounding box center [422, 47] width 40 height 14
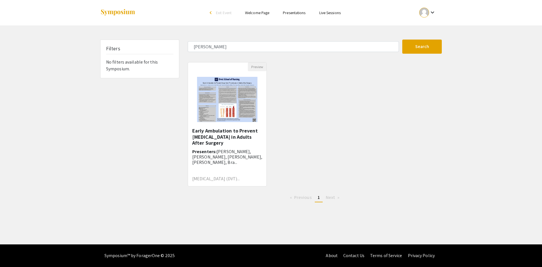
click at [241, 134] on h5 "Early Ambulation to Prevent [MEDICAL_DATA] in Adults After Surgery" at bounding box center [227, 137] width 70 height 18
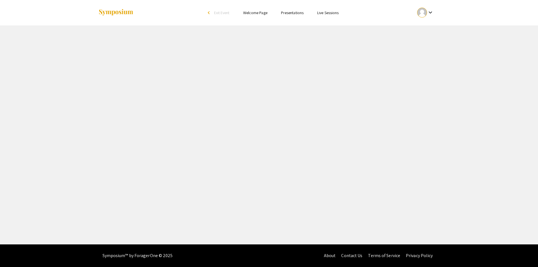
select select "custom"
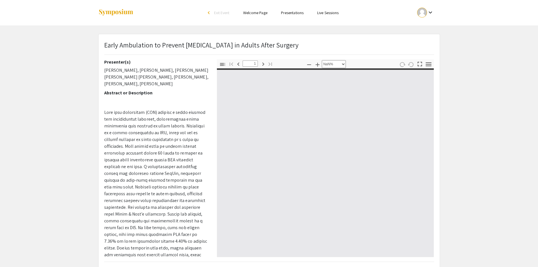
type input "0"
select select "custom"
type input "1"
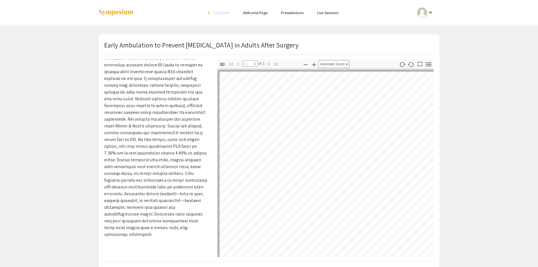
select select "auto"
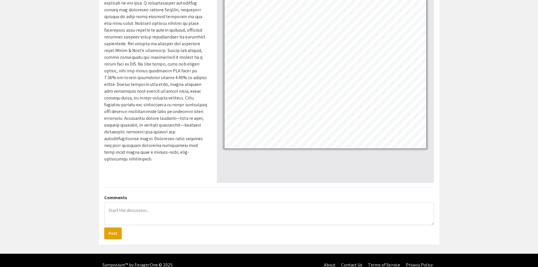
scroll to position [84, 0]
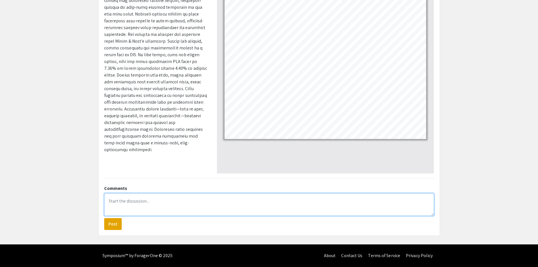
click at [134, 206] on textarea at bounding box center [269, 204] width 330 height 23
click at [301, 207] on textarea "Early Ambulation to Prevent [MEDICAL_DATA] in Adults After Surgery video presen…" at bounding box center [269, 204] width 330 height 23
click at [320, 206] on textarea "Early Ambulation to Prevent [MEDICAL_DATA] in Adults After Surgery video presen…" at bounding box center [269, 204] width 330 height 23
paste textarea "[URL][DOMAIN_NAME]"
type textarea "Early Ambulation to Prevent [MEDICAL_DATA] in Adults After Surgery video presen…"
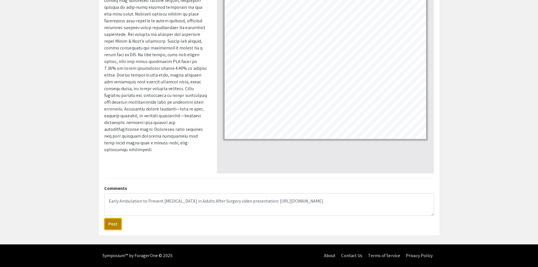
click at [111, 224] on button "Post" at bounding box center [113, 224] width 18 height 12
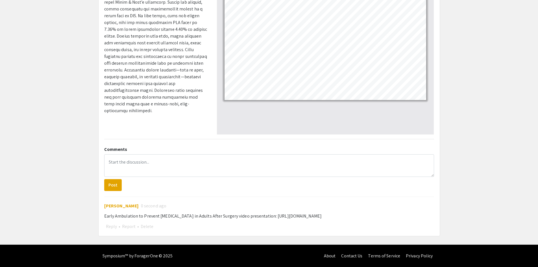
scroll to position [123, 0]
click at [358, 215] on div "Early Ambulation to Prevent [MEDICAL_DATA] in Adults After Surgery video presen…" at bounding box center [269, 215] width 330 height 7
drag, startPoint x: 388, startPoint y: 216, endPoint x: 283, endPoint y: 217, distance: 105.3
click at [283, 217] on div "Early Ambulation to Prevent [MEDICAL_DATA] in Adults After Surgery video presen…" at bounding box center [269, 215] width 330 height 7
copy div "[URL][DOMAIN_NAME]"
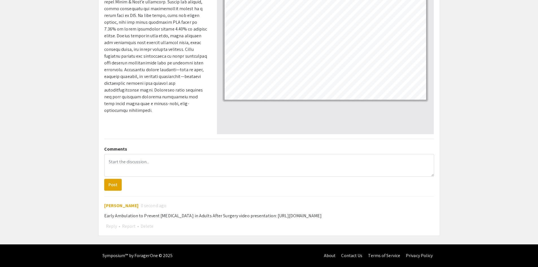
drag, startPoint x: 399, startPoint y: 189, endPoint x: 411, endPoint y: 191, distance: 11.7
click at [399, 189] on form "Post" at bounding box center [269, 172] width 330 height 37
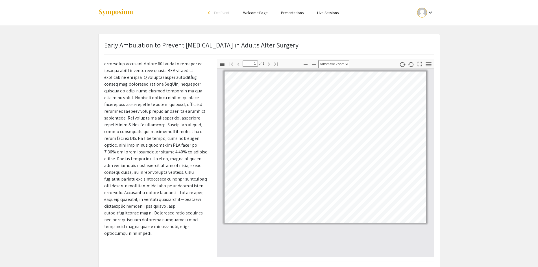
scroll to position [0, 0]
